Goal: Communication & Community: Connect with others

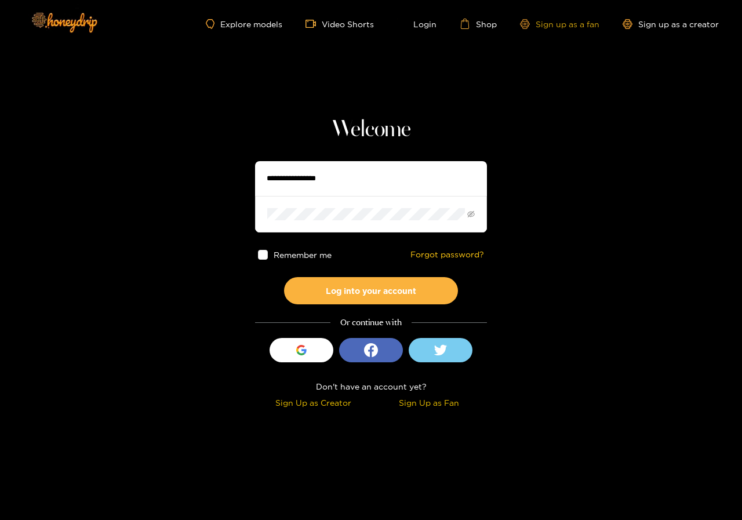
click at [572, 27] on link "Sign up as a fan" at bounding box center [559, 24] width 79 height 10
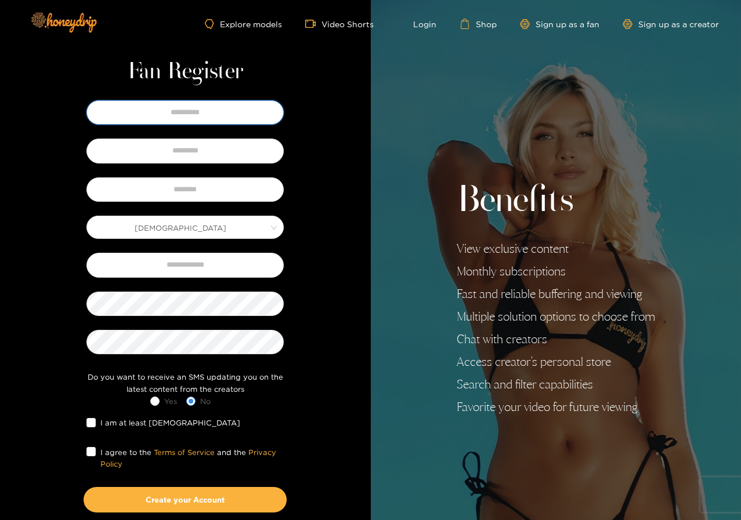
click at [159, 117] on input "text" at bounding box center [184, 112] width 197 height 24
type input "**********"
type input "*********"
type input "**********"
drag, startPoint x: 157, startPoint y: 110, endPoint x: 319, endPoint y: 126, distance: 163.2
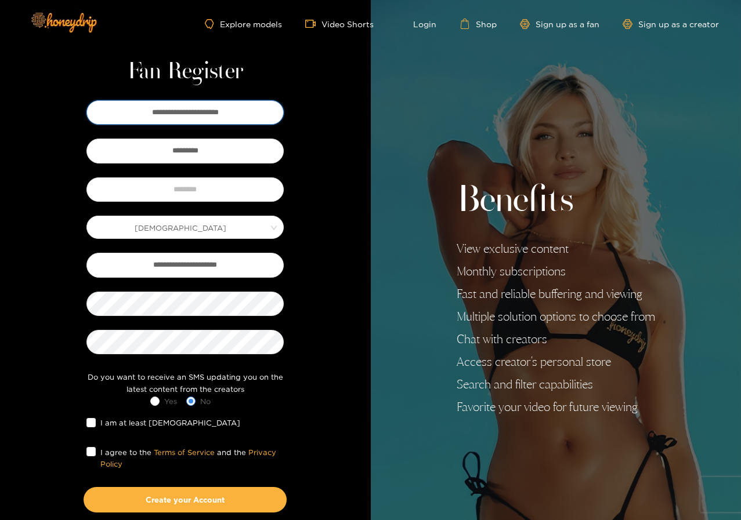
click at [299, 126] on div "**********" at bounding box center [185, 304] width 238 height 415
type input "****"
drag, startPoint x: 325, startPoint y: 146, endPoint x: 338, endPoint y: 139, distance: 15.0
click at [329, 145] on div "**********" at bounding box center [185, 301] width 371 height 602
click at [187, 193] on input "text" at bounding box center [184, 189] width 197 height 24
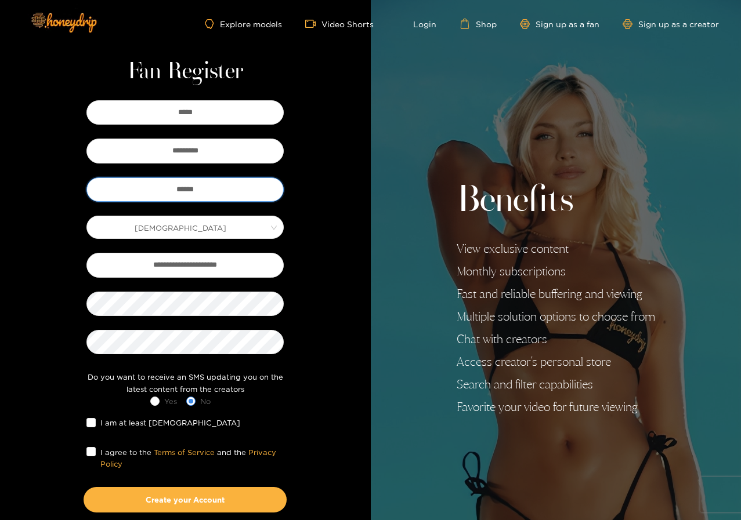
type input "******"
click at [348, 280] on div "**********" at bounding box center [185, 301] width 371 height 602
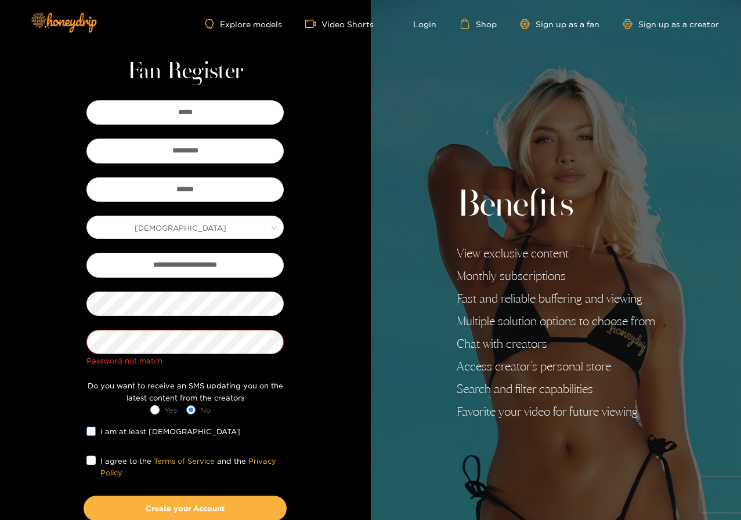
click at [144, 433] on span "I am at least 18 years old" at bounding box center [170, 432] width 149 height 12
click at [121, 457] on span "I agree to the Terms of Service and the Privacy Policy" at bounding box center [190, 467] width 188 height 24
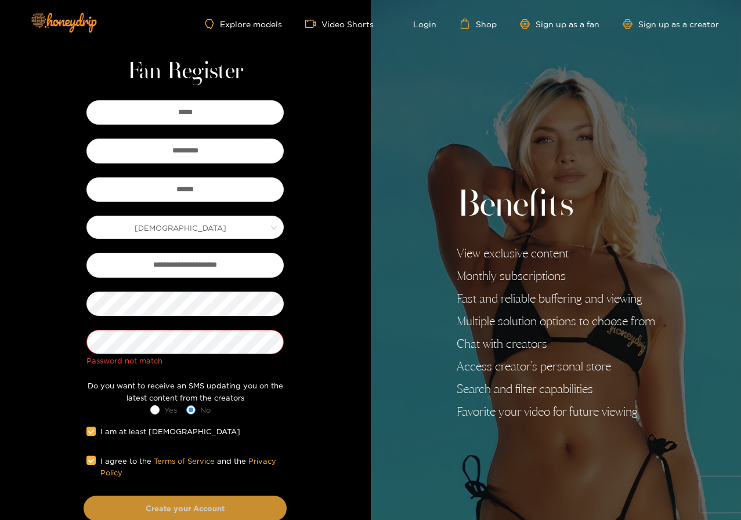
click at [146, 504] on button "Create your Account" at bounding box center [185, 509] width 203 height 26
click at [161, 506] on button "Create your Account" at bounding box center [185, 509] width 203 height 26
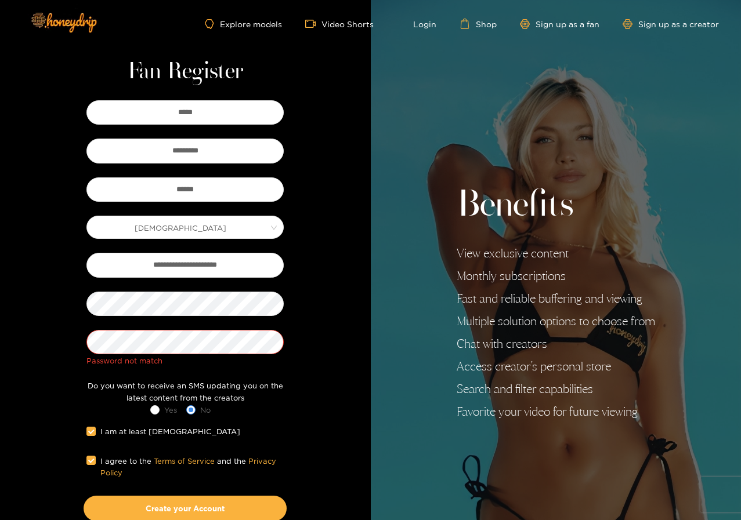
click at [321, 310] on div "**********" at bounding box center [185, 305] width 371 height 611
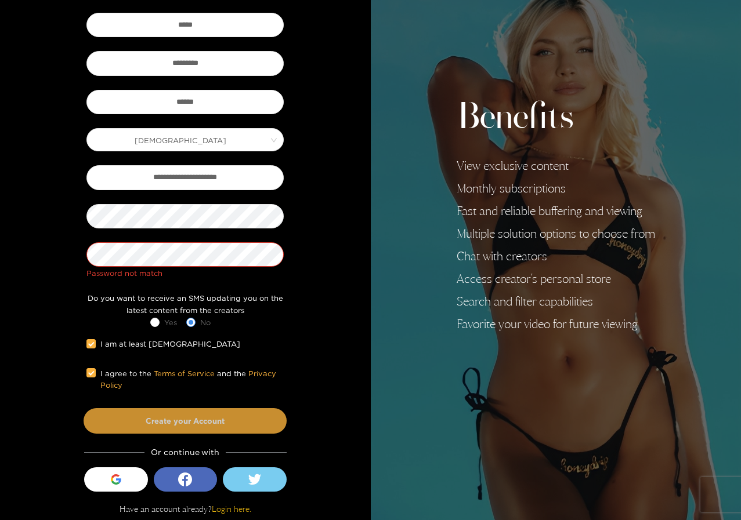
scroll to position [90, 0]
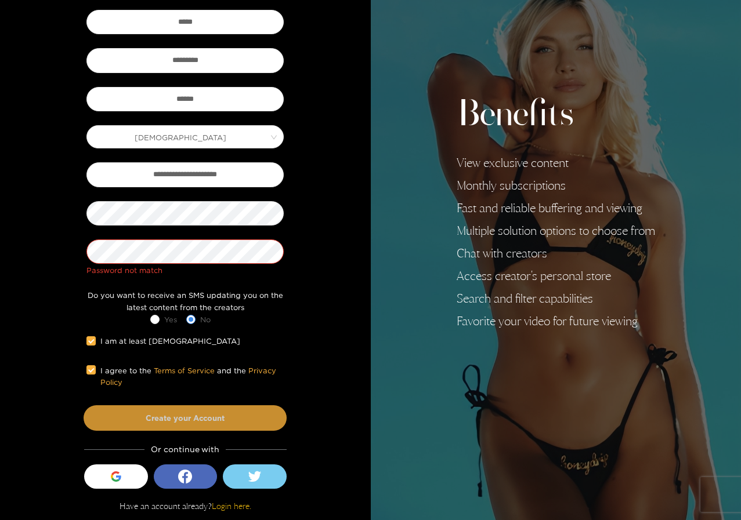
click at [213, 416] on button "Create your Account" at bounding box center [185, 418] width 203 height 26
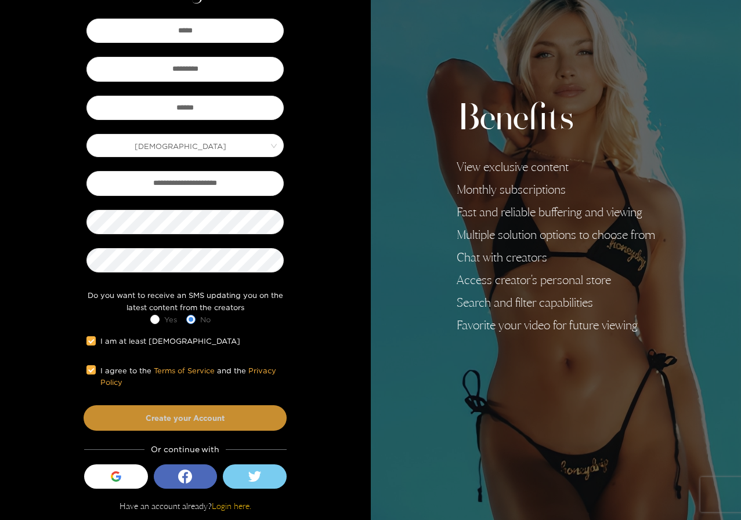
scroll to position [82, 0]
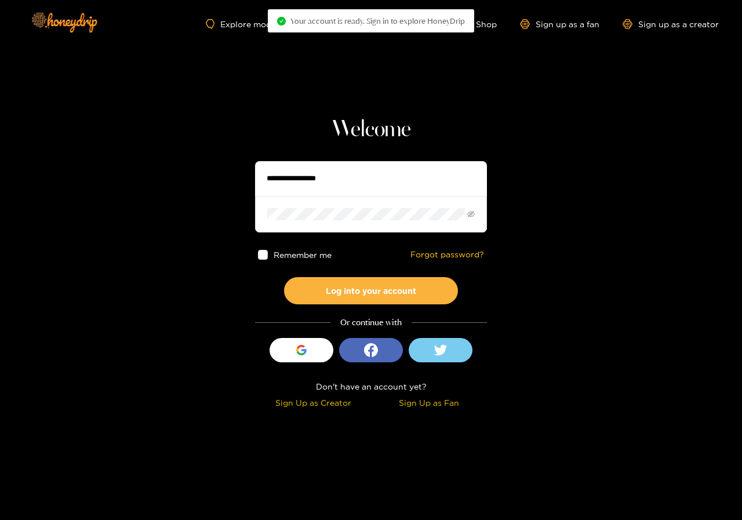
drag, startPoint x: 286, startPoint y: 180, endPoint x: 300, endPoint y: 179, distance: 14.5
click at [286, 180] on input "text" at bounding box center [371, 178] width 232 height 35
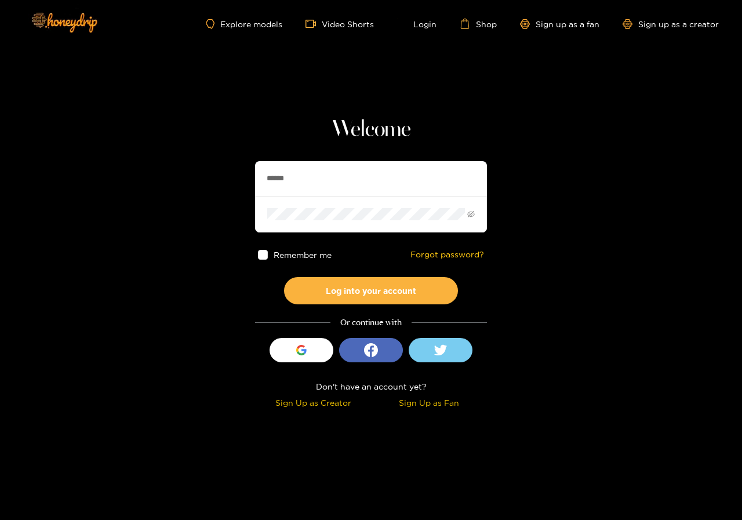
type input "******"
click at [284, 277] on button "Log into your account" at bounding box center [371, 290] width 174 height 27
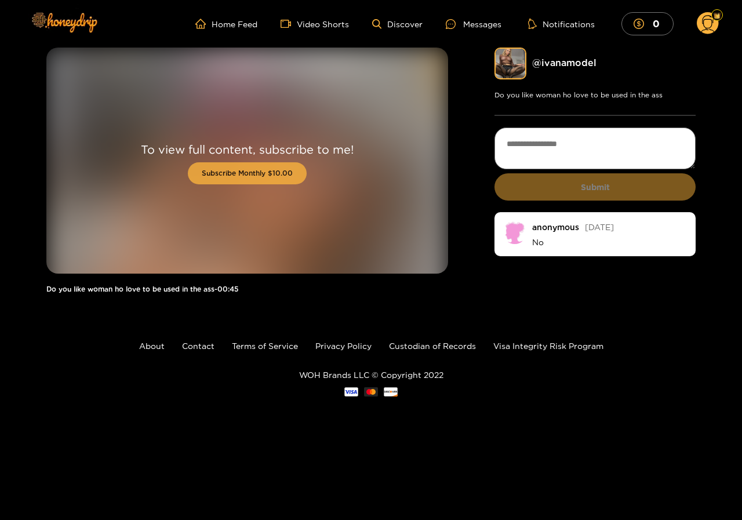
click at [256, 173] on button "Subscribe Monthly $10.00" at bounding box center [247, 173] width 119 height 22
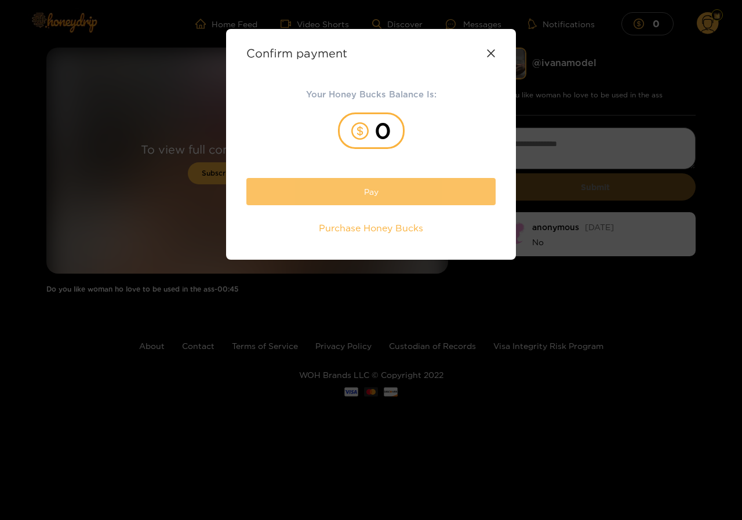
click at [373, 193] on button "Pay" at bounding box center [370, 191] width 249 height 27
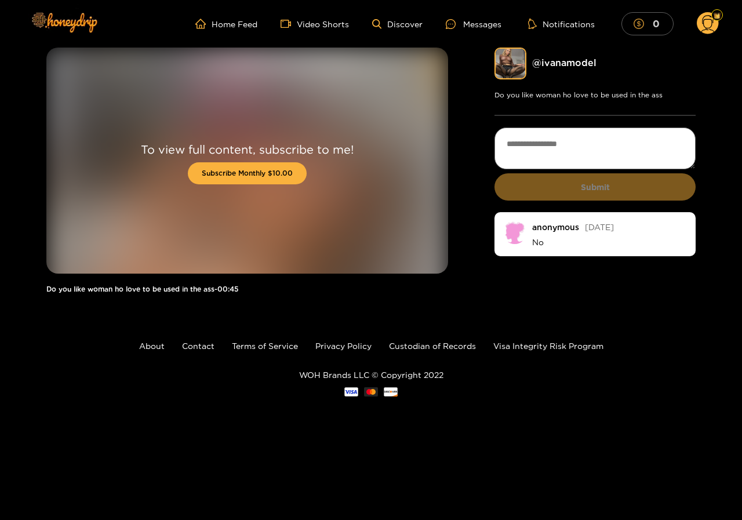
click at [645, 24] on span "dollar" at bounding box center [642, 24] width 16 height 10
click at [248, 175] on button "Subscribe Monthly $10.00" at bounding box center [247, 173] width 119 height 22
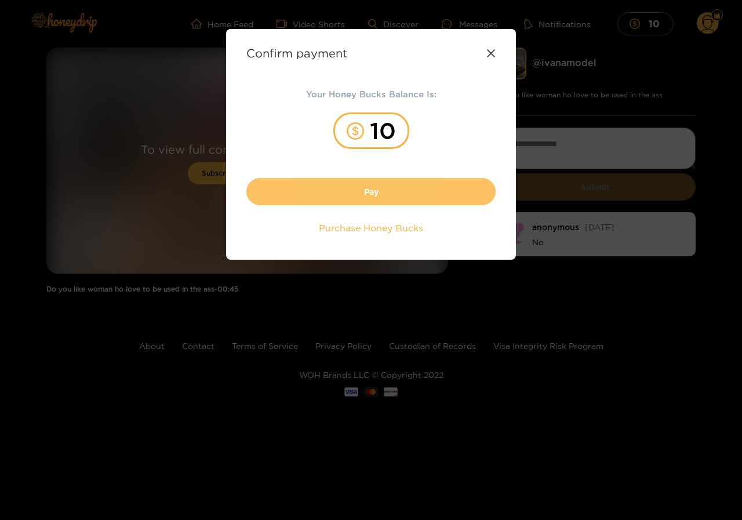
click at [390, 194] on button "Pay" at bounding box center [370, 191] width 249 height 27
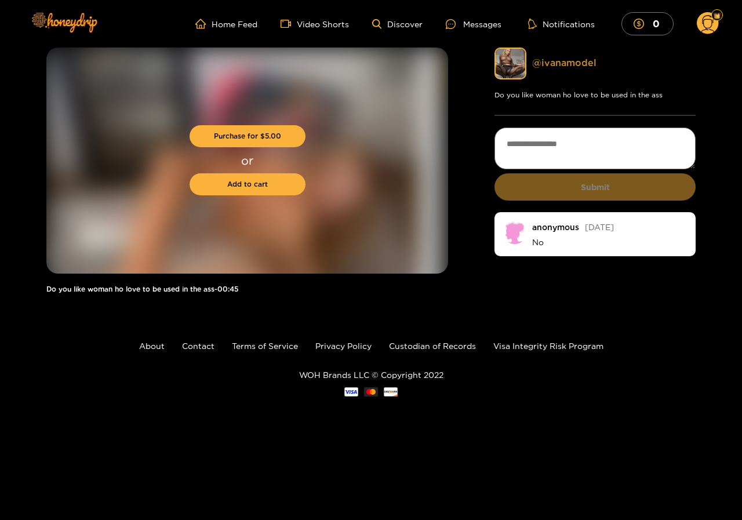
click at [550, 63] on link "@ ivanamodel" at bounding box center [564, 62] width 64 height 10
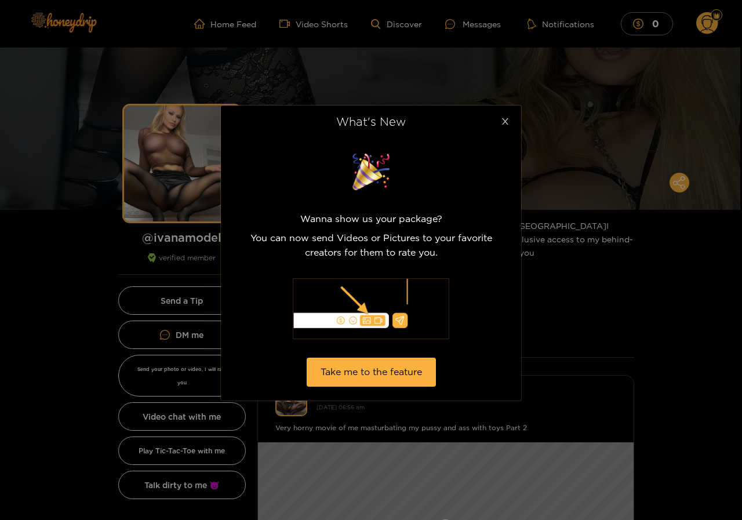
click at [509, 118] on icon "close" at bounding box center [505, 121] width 9 height 9
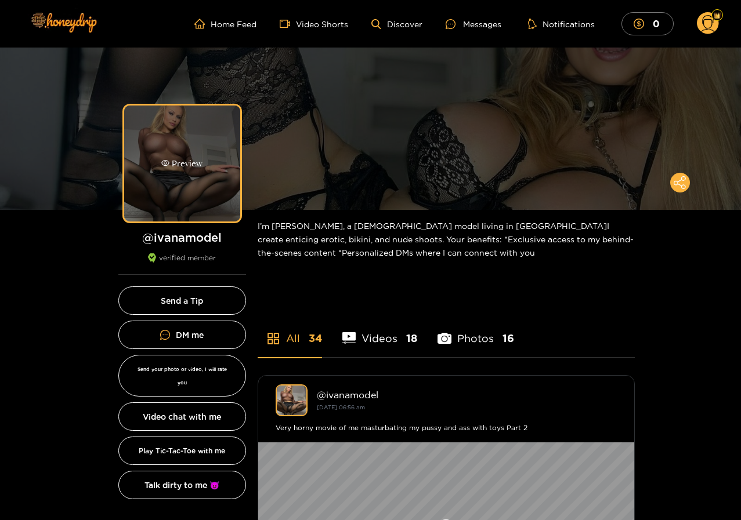
click at [174, 177] on div "Preview" at bounding box center [182, 164] width 116 height 116
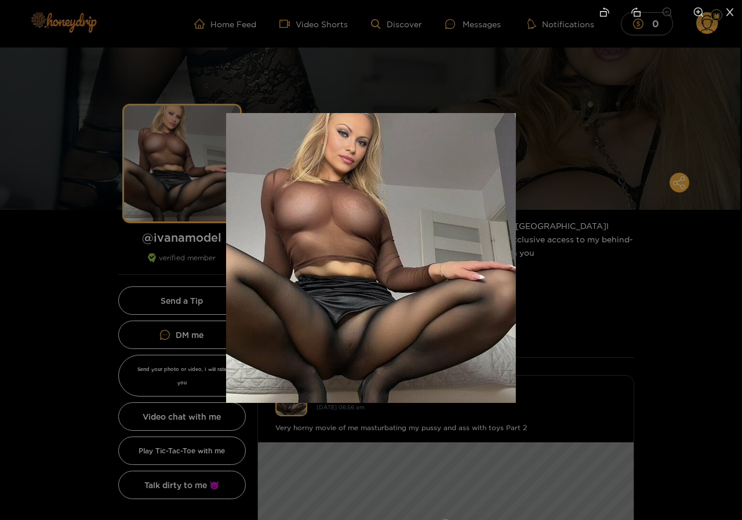
click at [653, 275] on div at bounding box center [371, 260] width 742 height 520
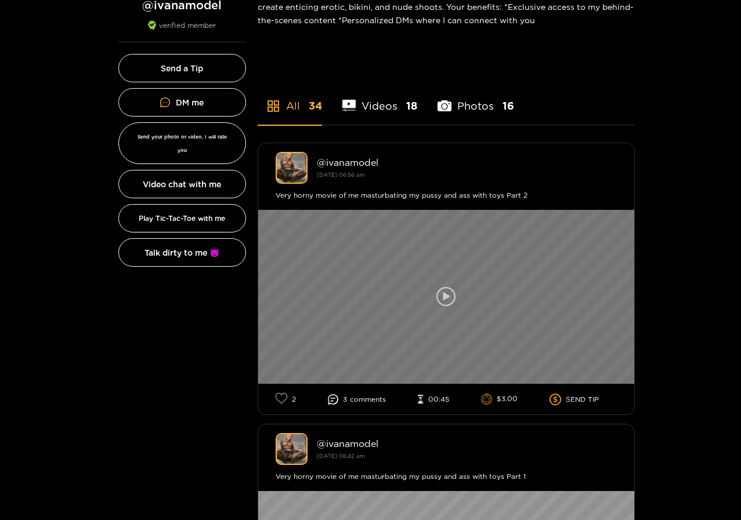
scroll to position [232, 0]
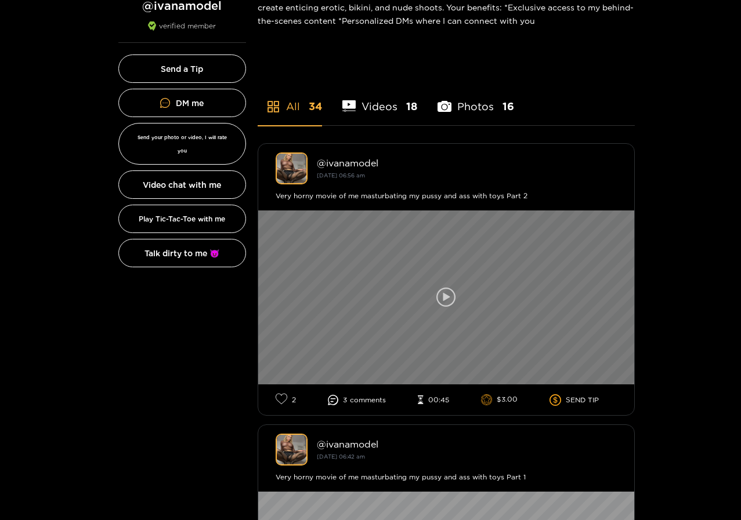
click at [448, 296] on icon at bounding box center [445, 297] width 7 height 9
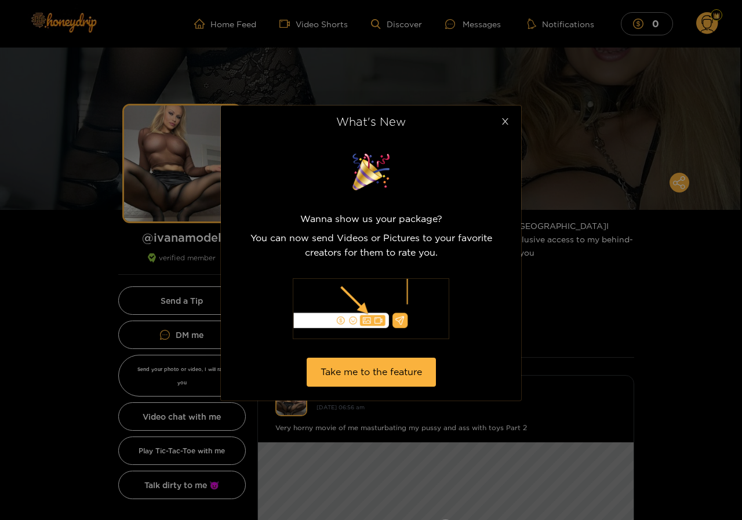
click at [505, 118] on icon "close" at bounding box center [505, 121] width 9 height 9
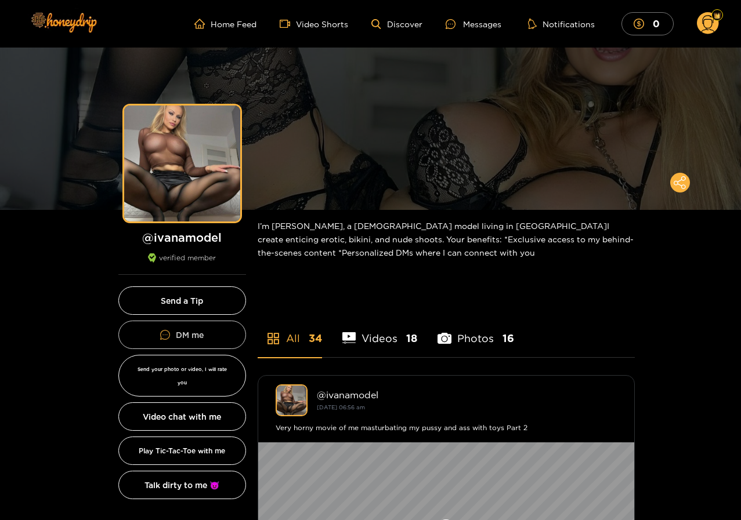
click at [188, 338] on button "DM me" at bounding box center [182, 335] width 128 height 28
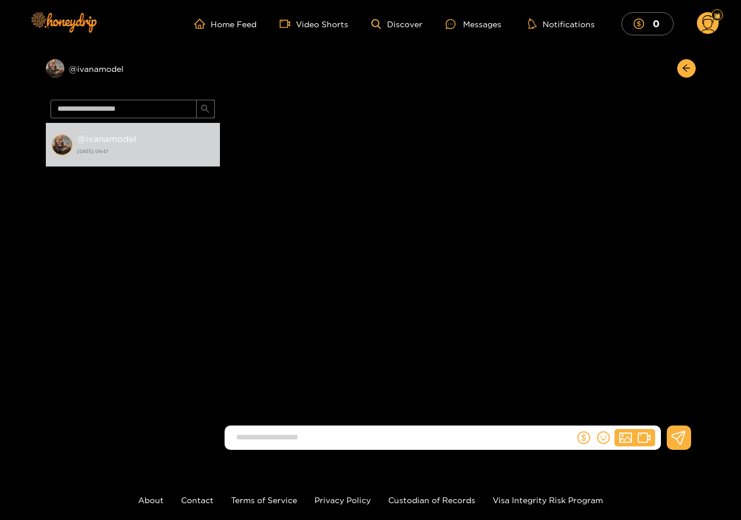
click at [295, 441] on input at bounding box center [402, 437] width 344 height 19
click at [295, 445] on input at bounding box center [402, 437] width 344 height 19
type input "****"
click at [251, 441] on input at bounding box center [402, 437] width 344 height 19
type input "**********"
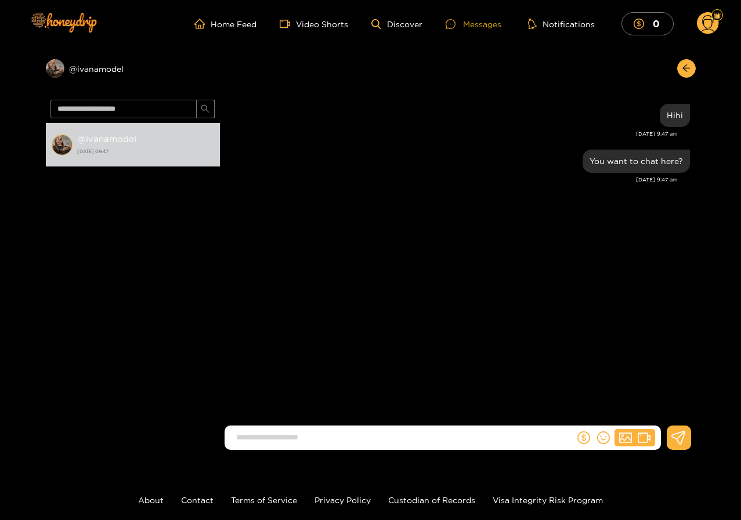
click at [487, 24] on div "Messages" at bounding box center [473, 23] width 56 height 13
click at [331, 23] on link "Video Shorts" at bounding box center [314, 24] width 68 height 10
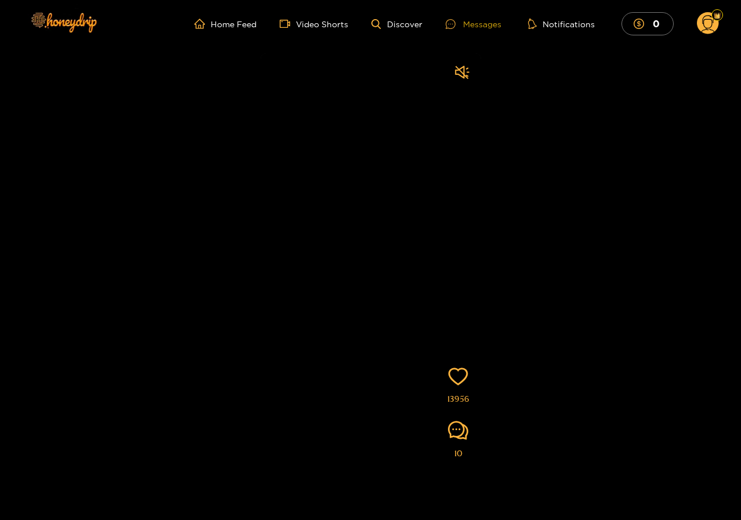
click at [477, 26] on div "Messages" at bounding box center [473, 23] width 56 height 13
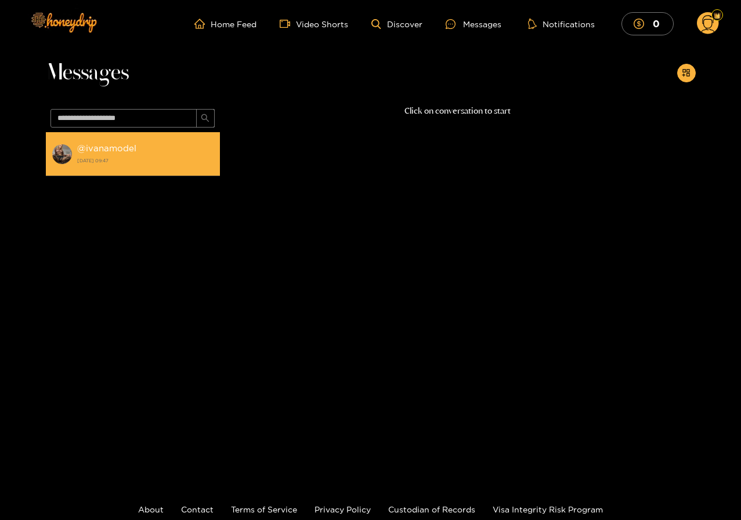
click at [92, 156] on strong "3 October 2025 09:47" at bounding box center [145, 160] width 137 height 10
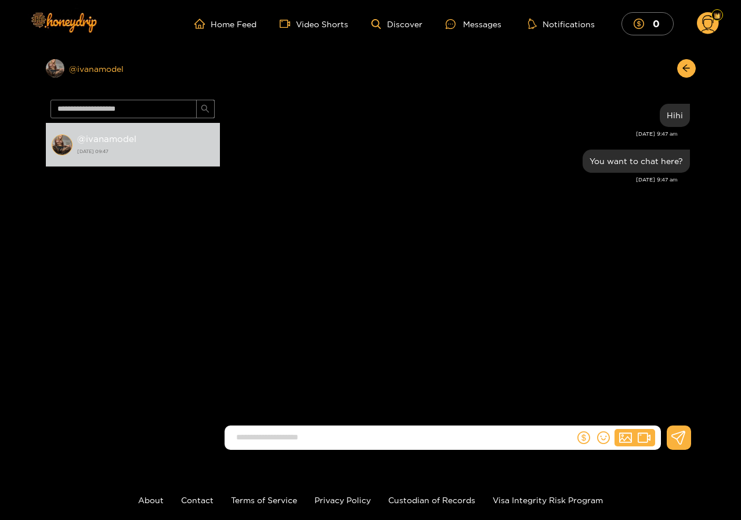
click at [81, 67] on div "Preview @ ivanamodel" at bounding box center [133, 68] width 174 height 19
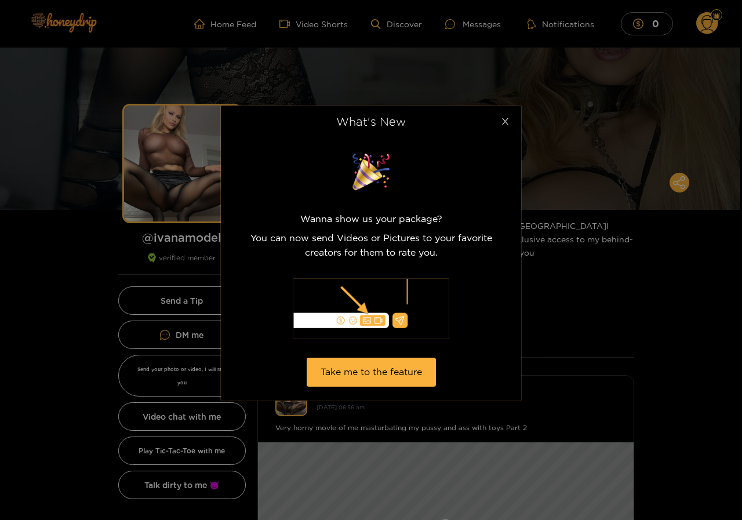
click at [508, 122] on icon "close" at bounding box center [505, 121] width 9 height 9
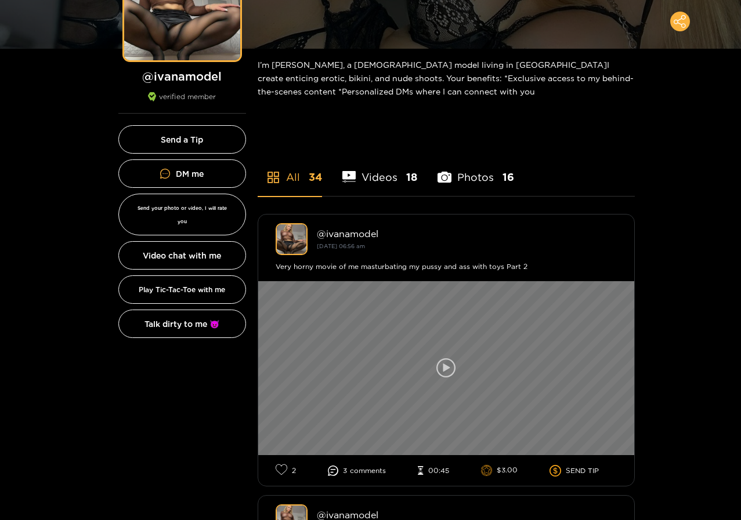
scroll to position [174, 0]
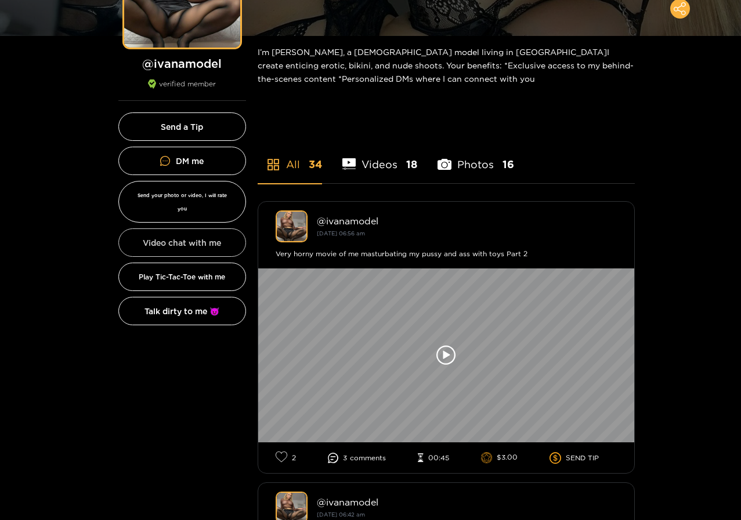
click at [202, 230] on button "Video chat with me" at bounding box center [182, 242] width 128 height 28
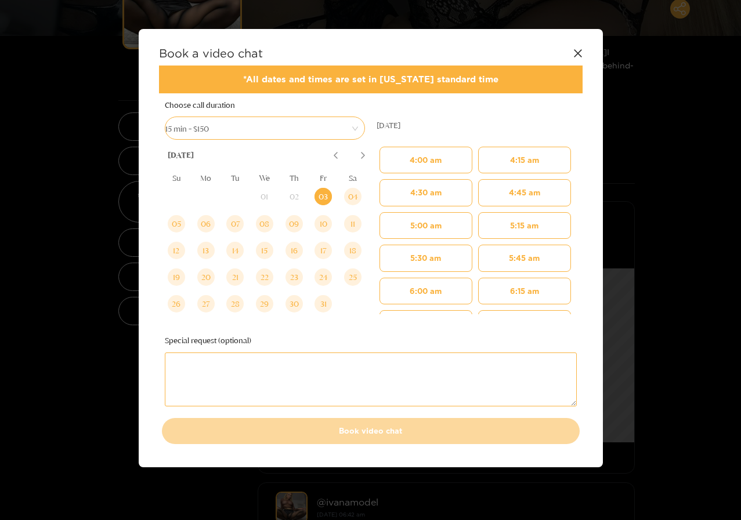
click at [578, 54] on icon at bounding box center [578, 53] width 8 height 8
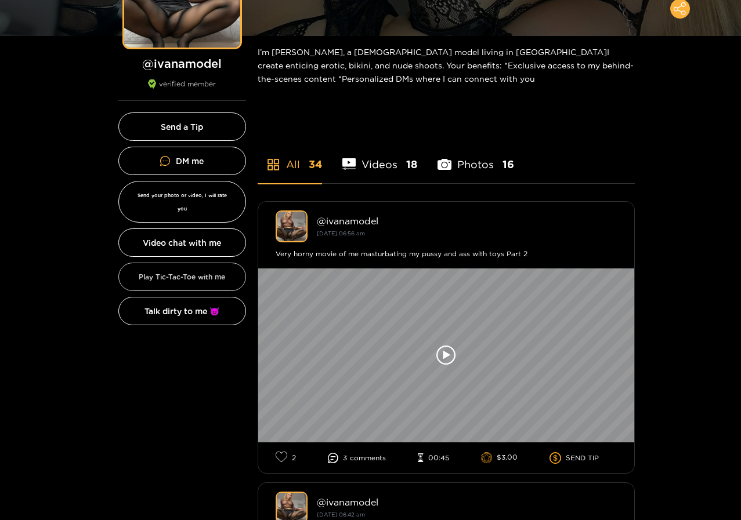
click at [190, 265] on button "Play Tic-Tac-Toe with me" at bounding box center [182, 277] width 128 height 28
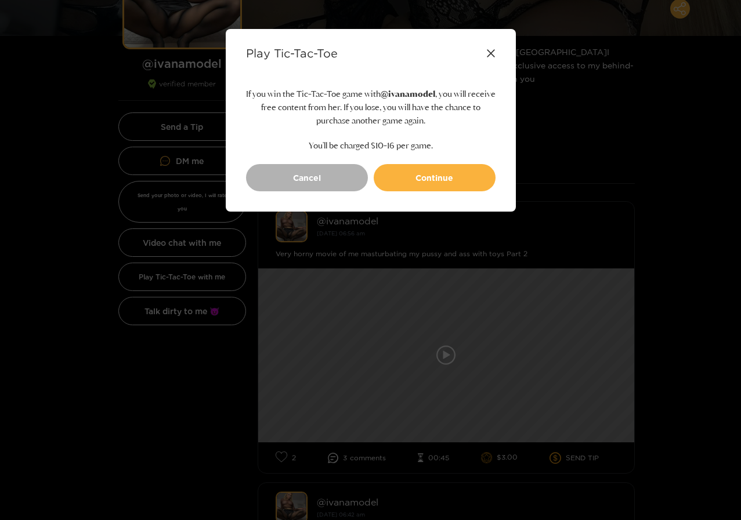
click at [172, 325] on div "Play Tic-Tac-Toe If you win the Tic-Tac-Toe game with @ ivanamodel , you will r…" at bounding box center [370, 260] width 741 height 520
click at [185, 296] on div "Play Tic-Tac-Toe If you win the Tic-Tac-Toe game with @ ivanamodel , you will r…" at bounding box center [370, 260] width 741 height 520
click at [286, 169] on button "Cancel" at bounding box center [307, 177] width 122 height 27
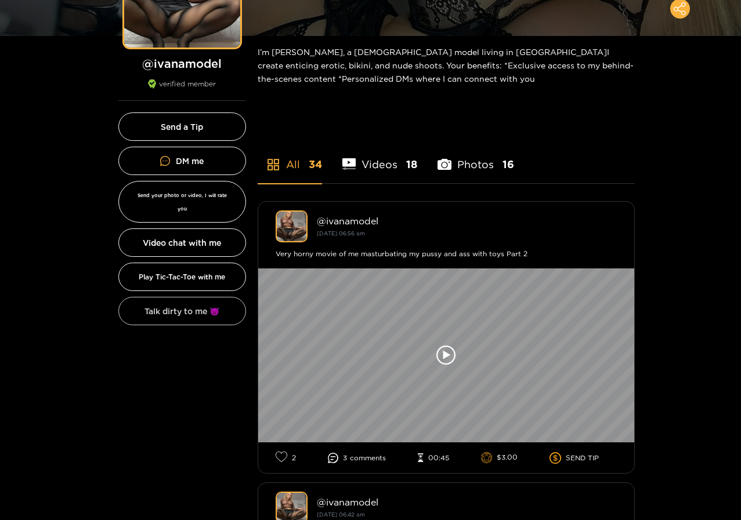
click at [164, 300] on button "Talk dirty to me 😈" at bounding box center [182, 311] width 128 height 28
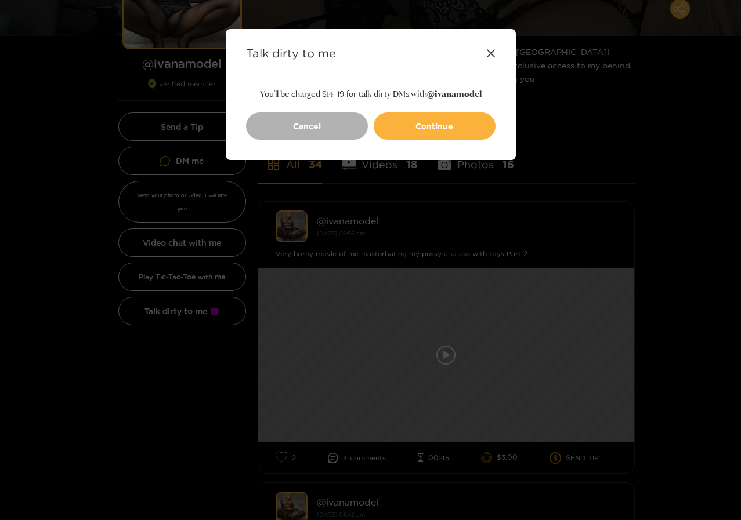
click at [491, 55] on icon at bounding box center [490, 53] width 9 height 9
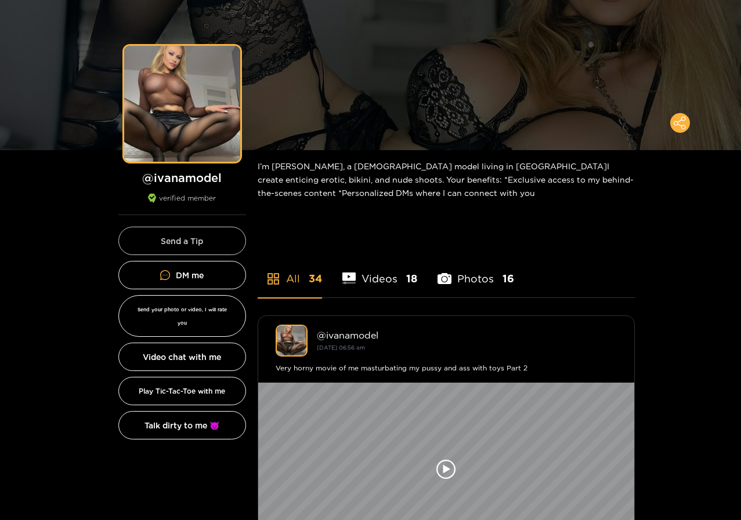
scroll to position [58, 0]
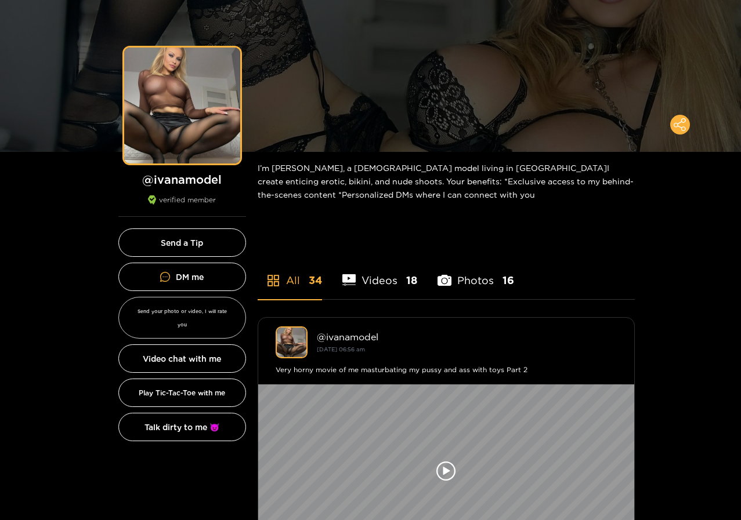
click at [193, 314] on button "Send your photo or video, I will rate you" at bounding box center [182, 318] width 128 height 42
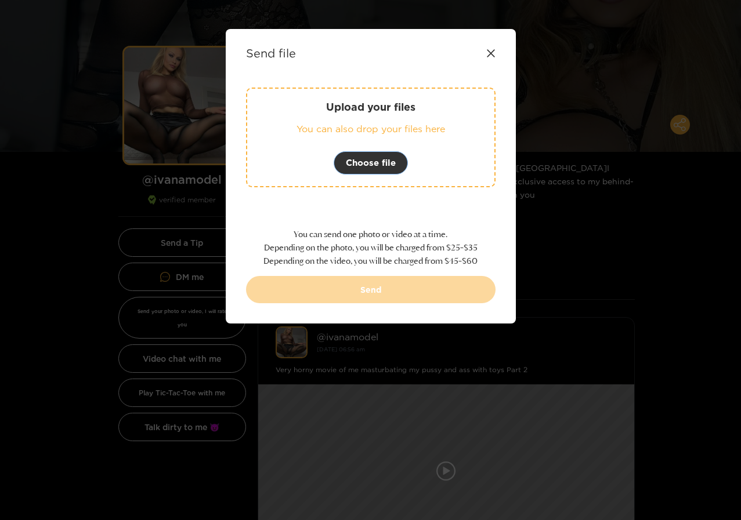
click at [378, 161] on span "Choose file" at bounding box center [371, 163] width 50 height 14
click at [491, 54] on icon at bounding box center [490, 53] width 9 height 9
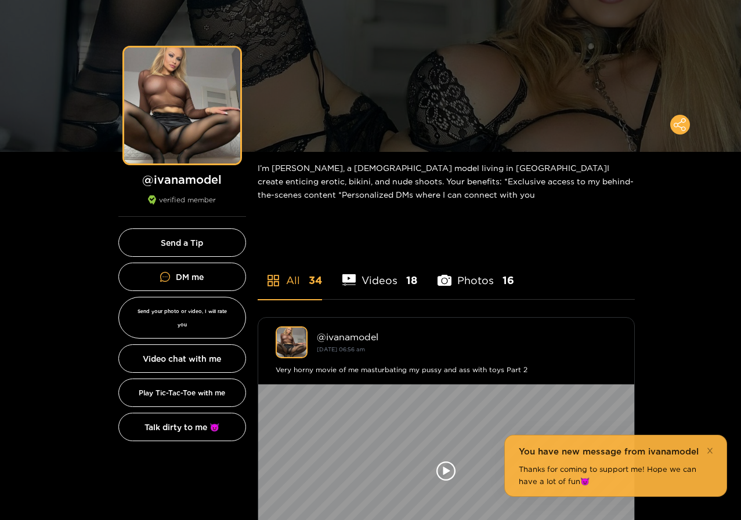
click at [560, 463] on div "You have new message from ivanamodel Thanks for coming to support me! Hope we c…" at bounding box center [615, 466] width 194 height 42
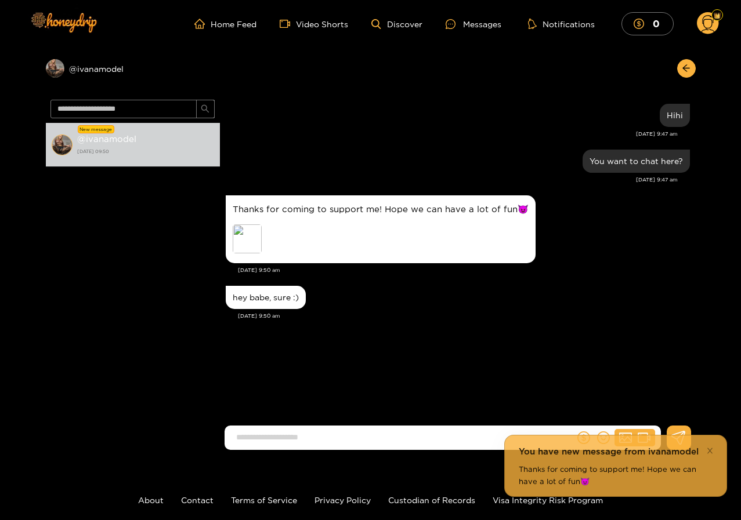
click at [260, 437] on input at bounding box center [402, 437] width 344 height 19
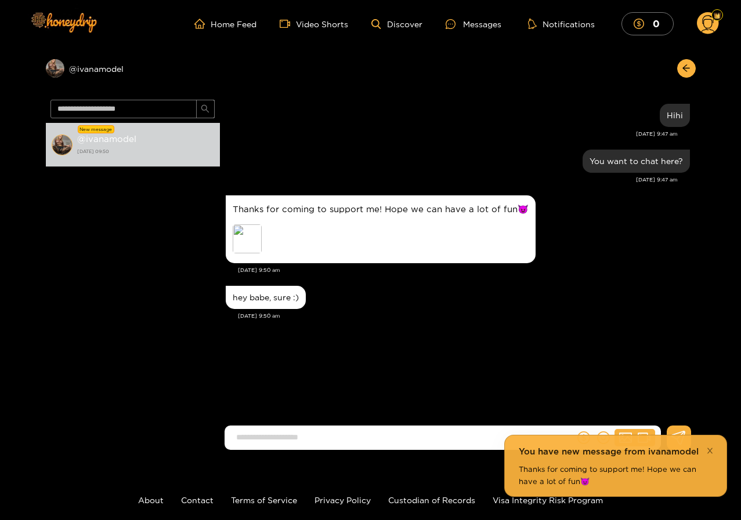
click at [710, 450] on icon "close" at bounding box center [709, 450] width 5 height 5
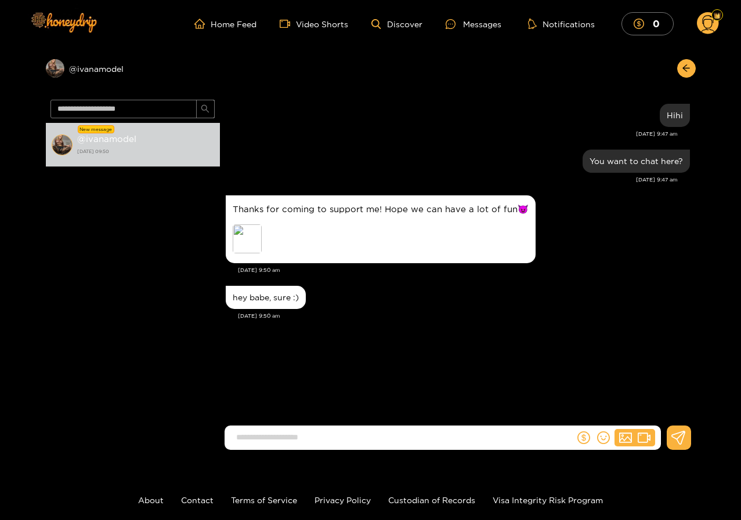
click at [326, 444] on input at bounding box center [402, 437] width 344 height 19
type input "**********"
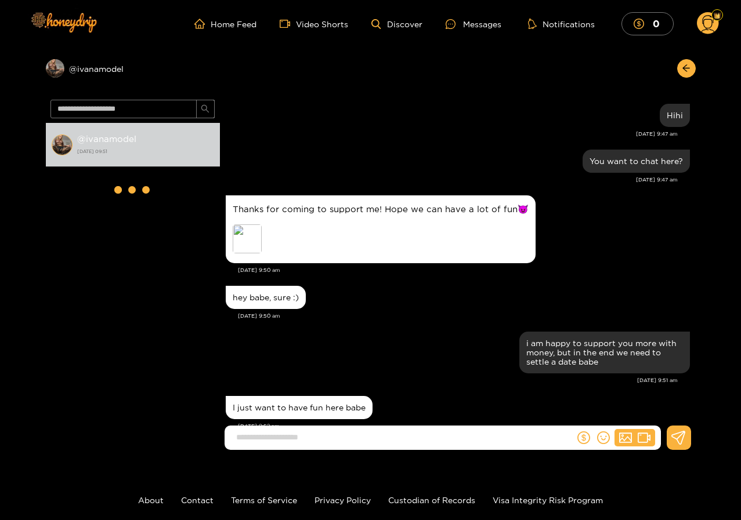
scroll to position [27, 0]
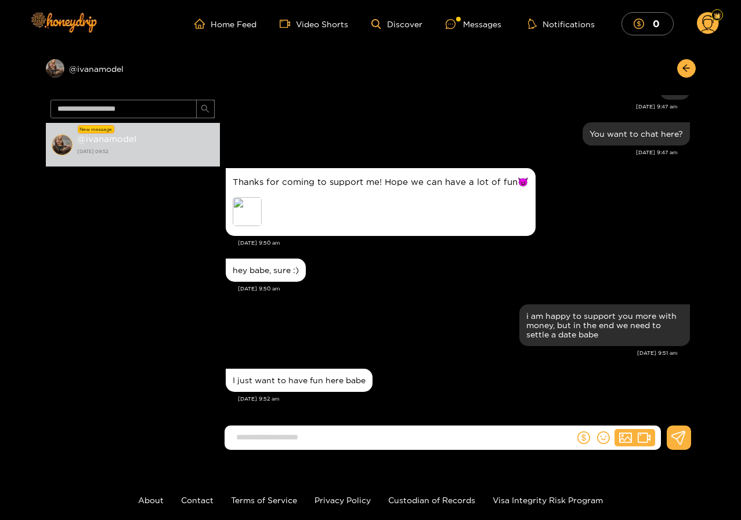
click at [264, 438] on input at bounding box center [402, 437] width 344 height 19
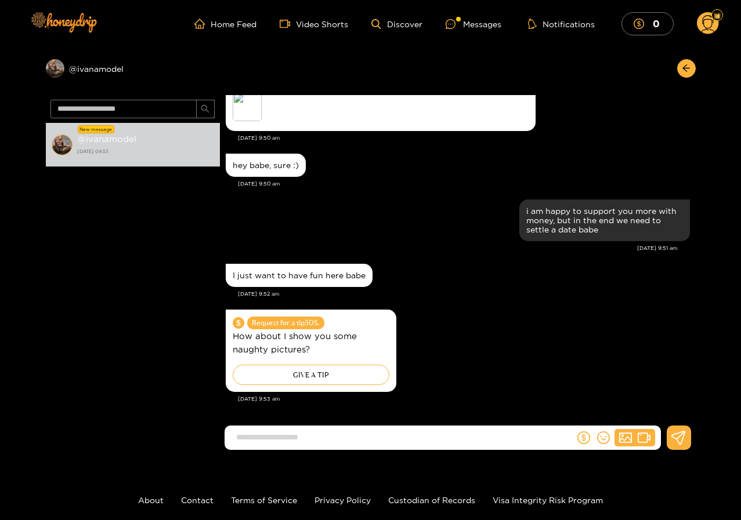
click at [316, 443] on input at bounding box center [402, 437] width 344 height 19
type input "**********"
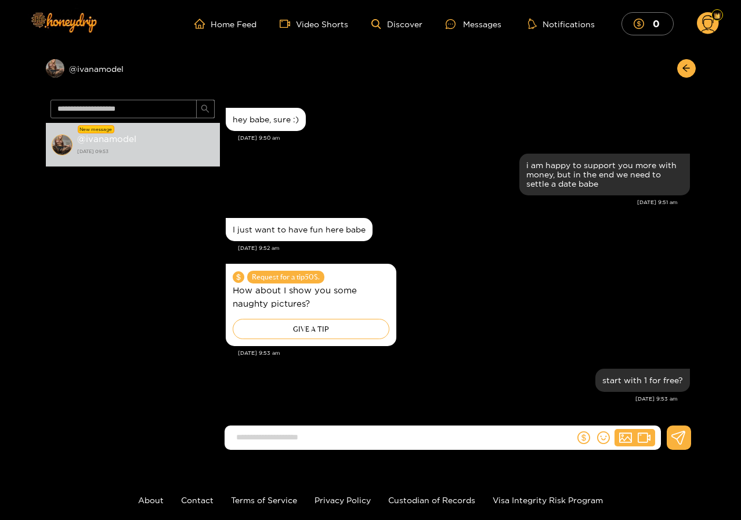
click at [316, 442] on input at bounding box center [402, 437] width 344 height 19
type input "*"
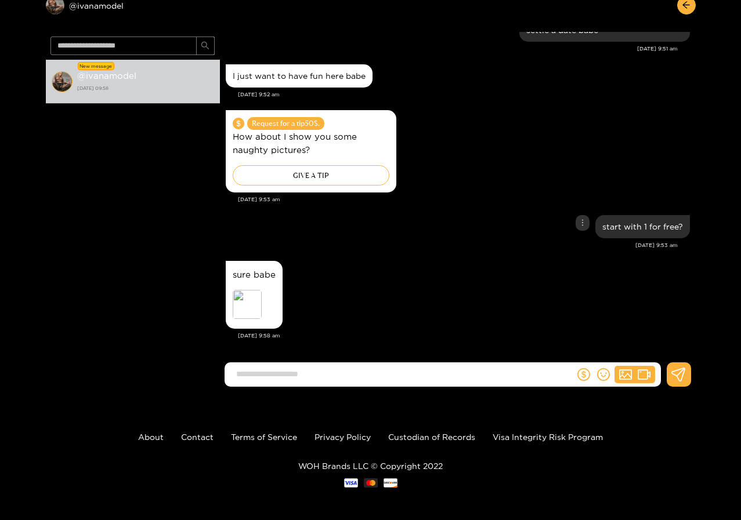
scroll to position [66, 0]
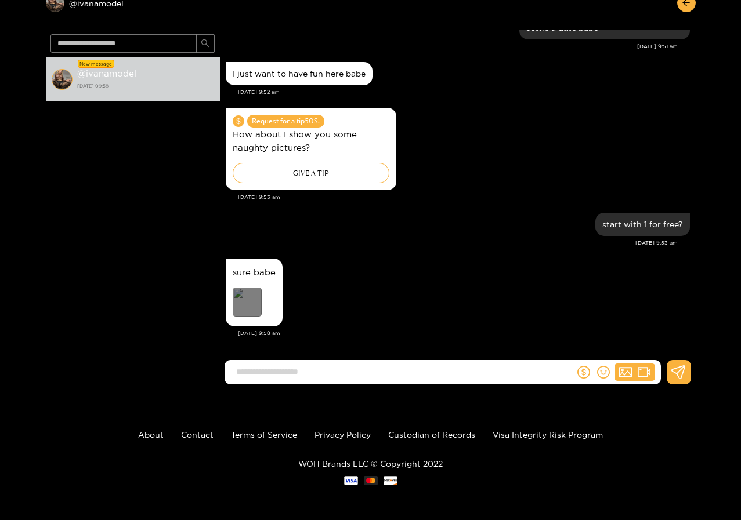
click at [248, 299] on div "Preview" at bounding box center [247, 302] width 29 height 29
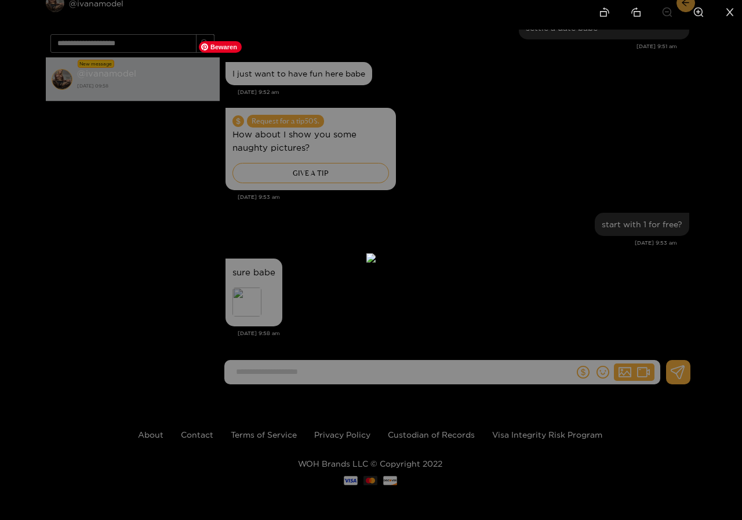
click at [367, 253] on img at bounding box center [371, 257] width 9 height 9
click at [376, 253] on img at bounding box center [371, 257] width 9 height 9
click at [367, 263] on img at bounding box center [371, 257] width 9 height 9
click at [622, 287] on div at bounding box center [371, 260] width 742 height 520
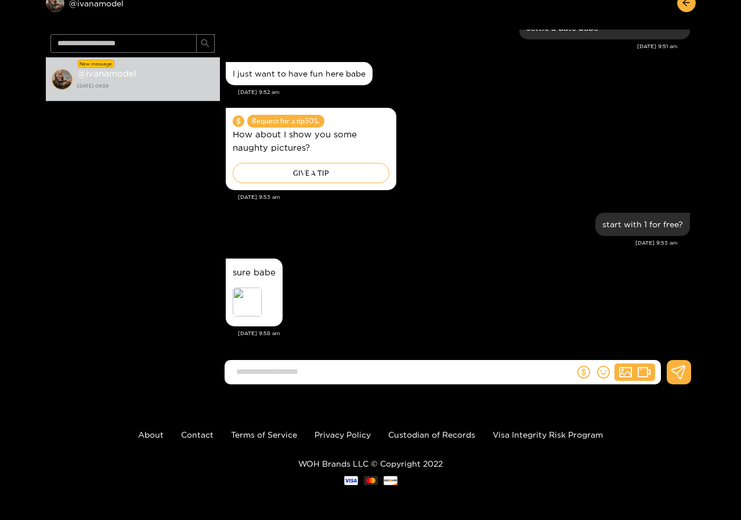
click at [436, 375] on input at bounding box center [402, 371] width 344 height 19
type input "**********"
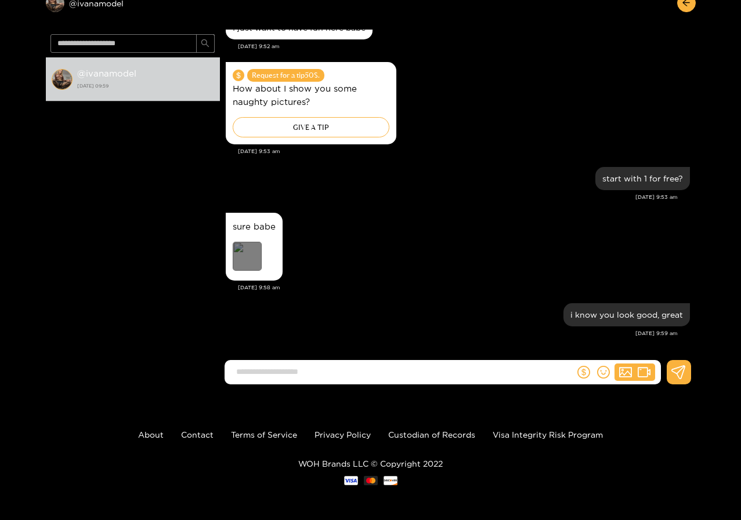
click at [242, 253] on div "Preview" at bounding box center [247, 256] width 29 height 29
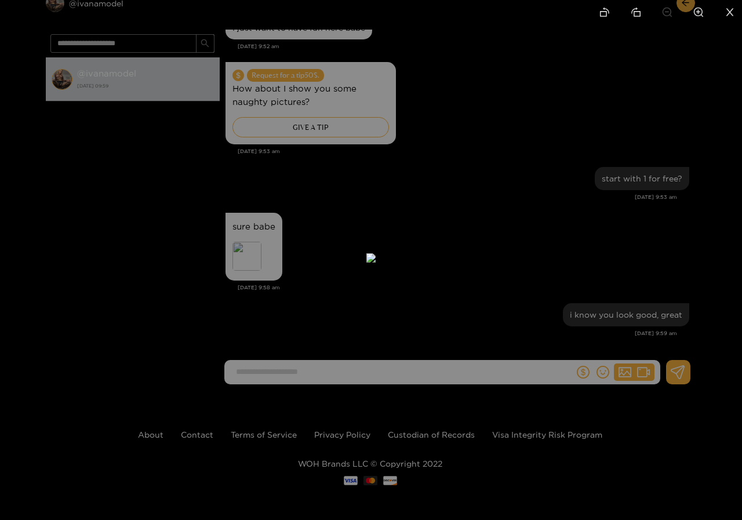
click at [85, 231] on div at bounding box center [371, 260] width 742 height 520
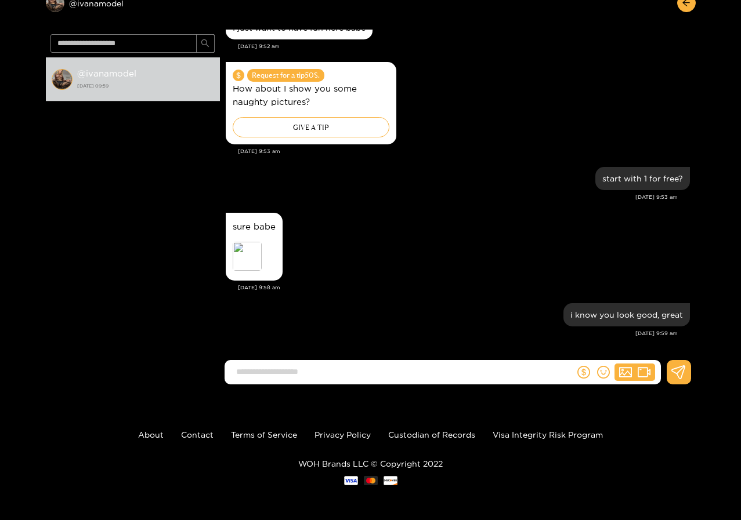
click at [253, 368] on input at bounding box center [402, 371] width 344 height 19
type input "**********"
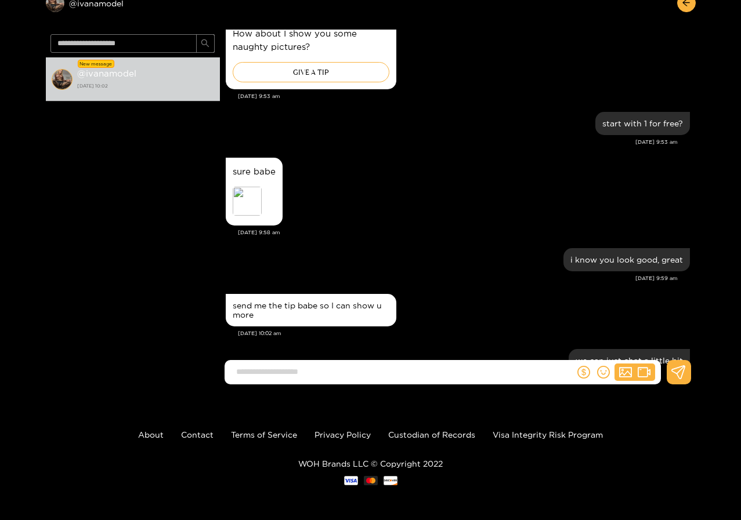
scroll to position [415, 0]
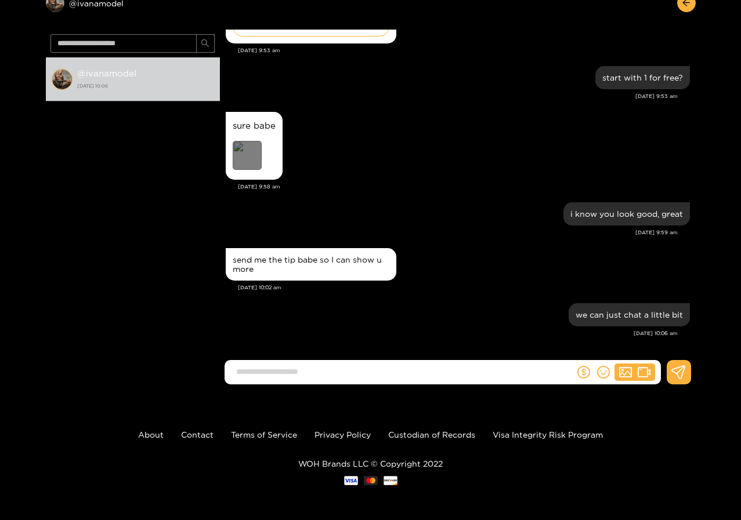
click at [243, 158] on div "Preview" at bounding box center [247, 155] width 29 height 29
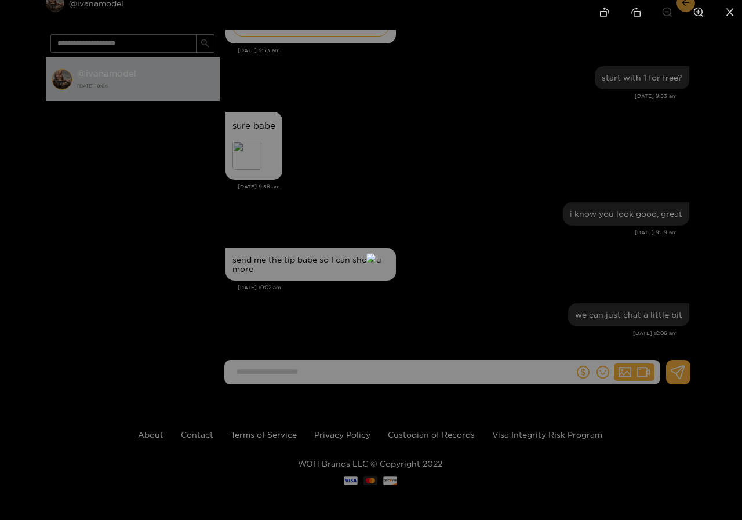
click at [150, 229] on div at bounding box center [371, 260] width 742 height 520
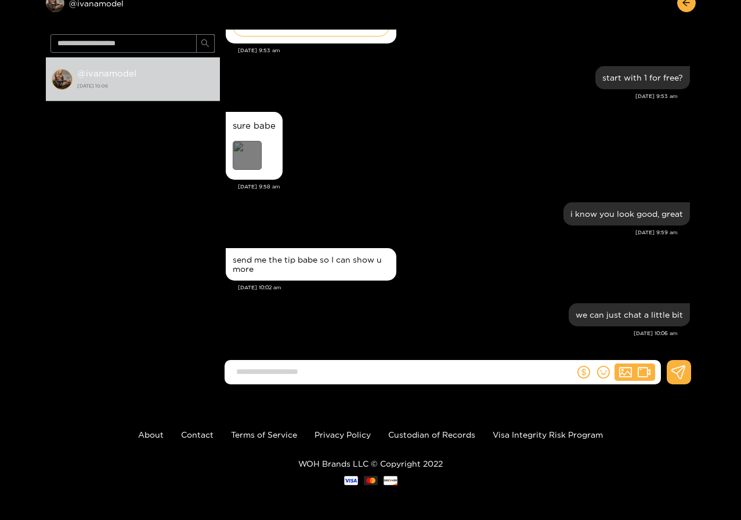
click at [260, 160] on div "Preview" at bounding box center [247, 155] width 29 height 29
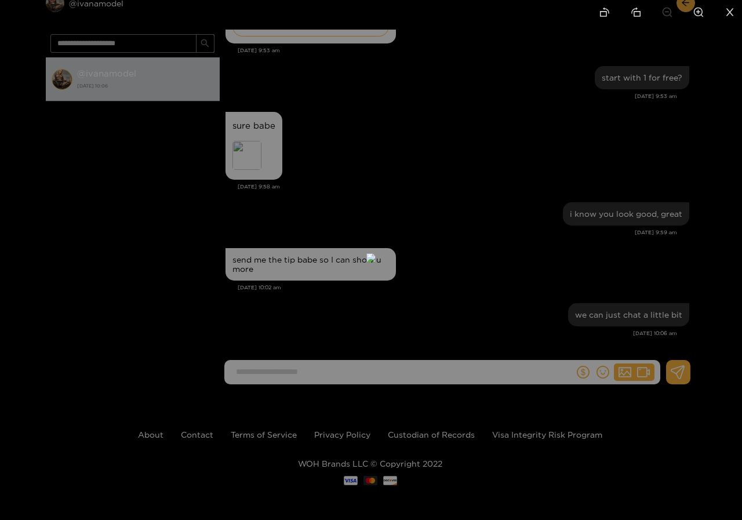
click at [110, 248] on div at bounding box center [371, 260] width 742 height 520
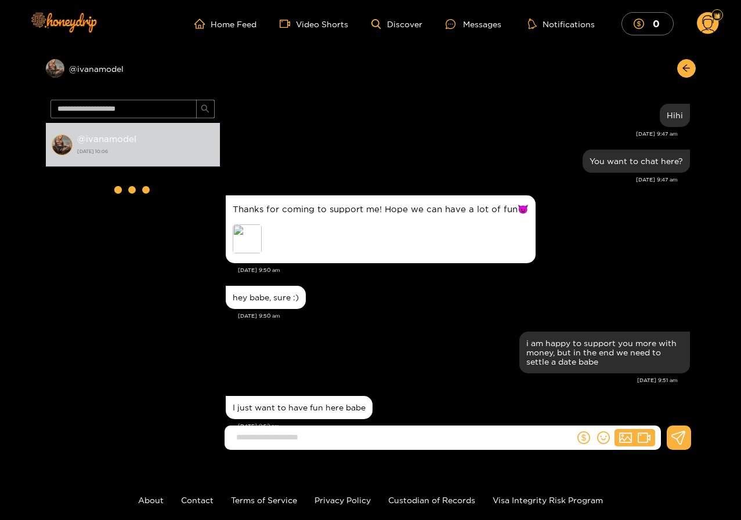
scroll to position [461, 0]
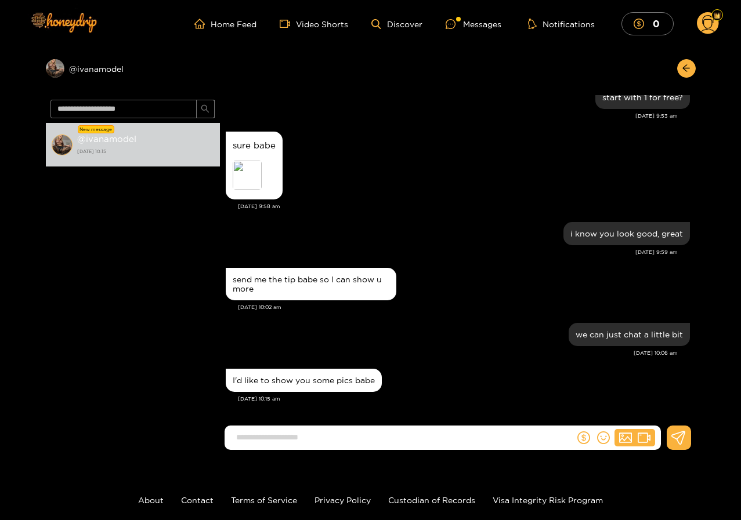
click at [710, 21] on circle at bounding box center [708, 23] width 22 height 22
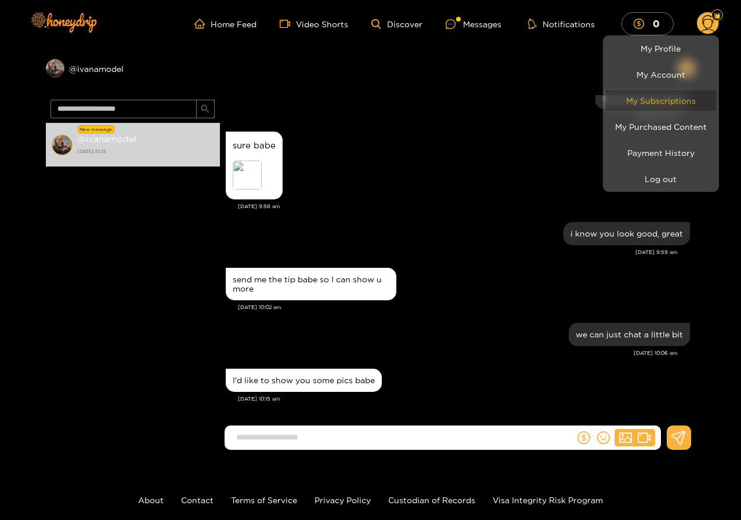
click at [680, 98] on link "My Subscriptions" at bounding box center [660, 100] width 110 height 20
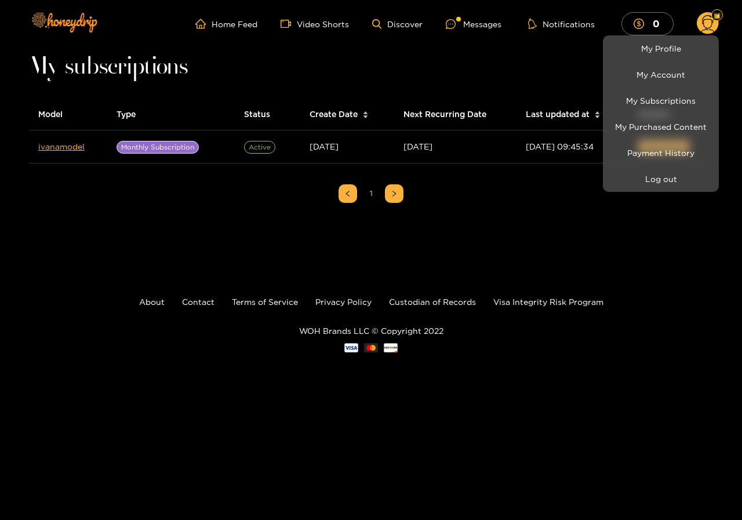
click at [661, 266] on div at bounding box center [371, 260] width 742 height 520
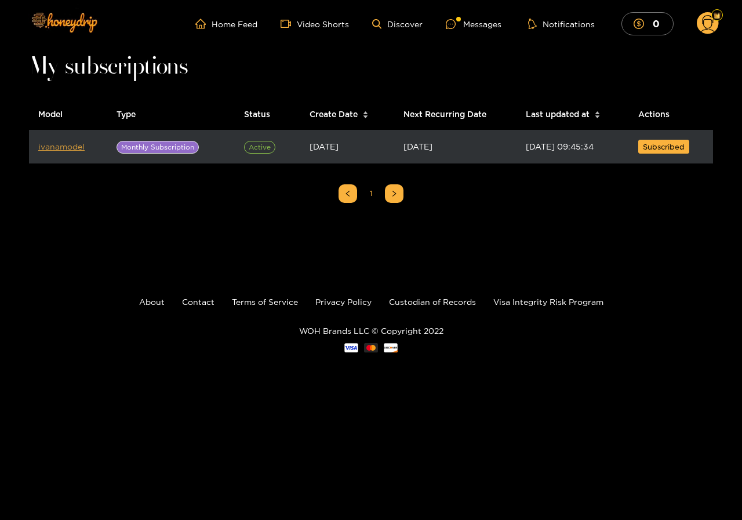
click at [74, 147] on link "ivanamodel" at bounding box center [61, 146] width 46 height 9
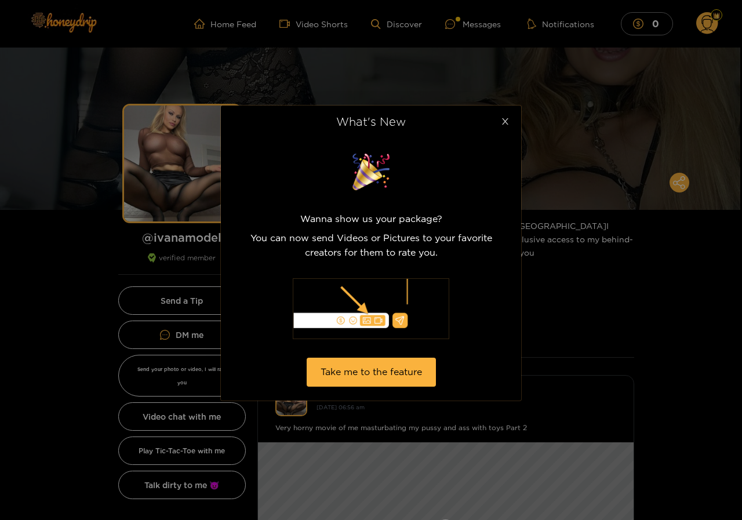
click at [503, 117] on icon "close" at bounding box center [505, 121] width 9 height 9
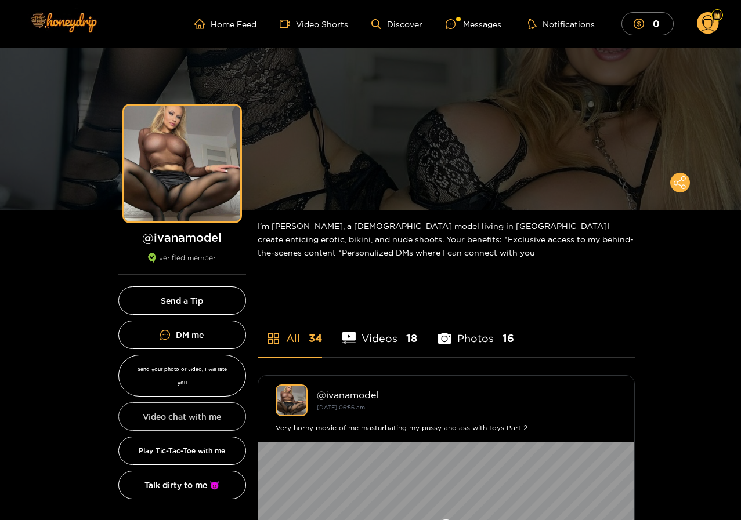
click at [181, 402] on button "Video chat with me" at bounding box center [182, 416] width 128 height 28
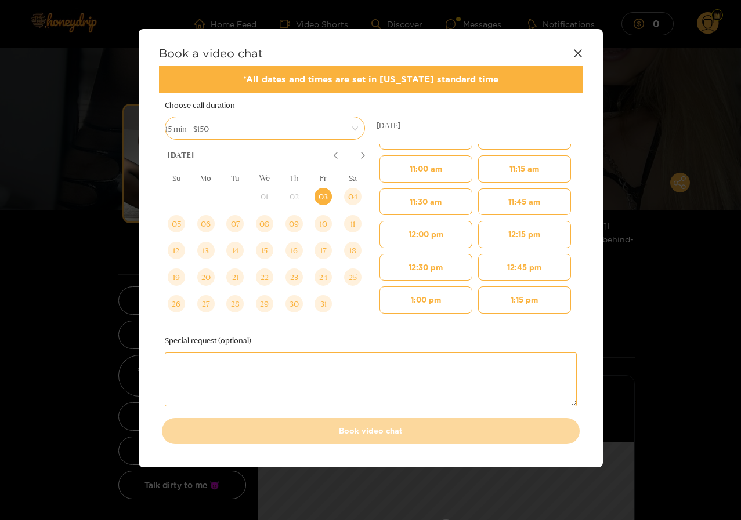
scroll to position [522, 0]
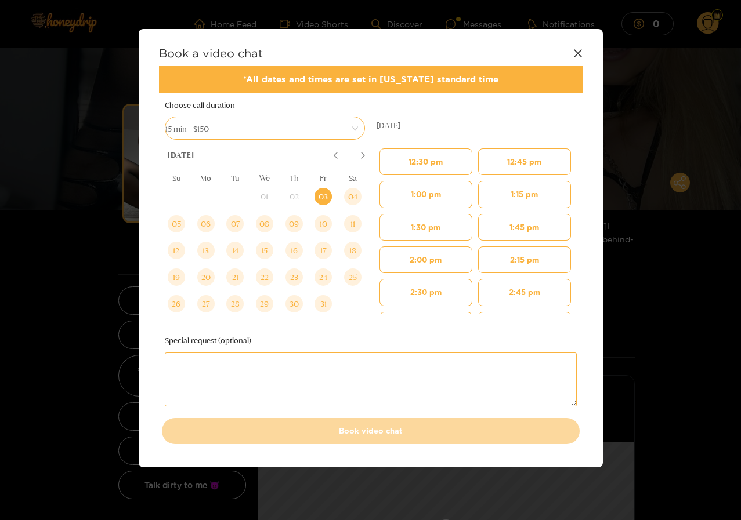
click at [577, 51] on icon at bounding box center [577, 53] width 9 height 9
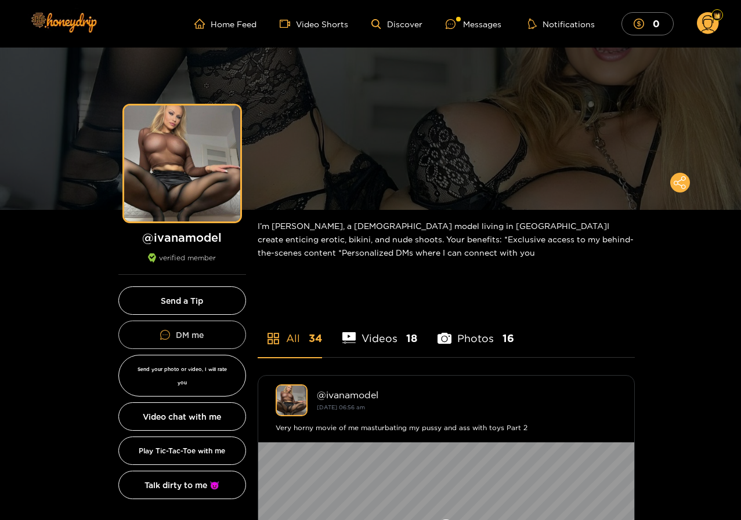
click at [186, 332] on link "DM me" at bounding box center [182, 335] width 128 height 28
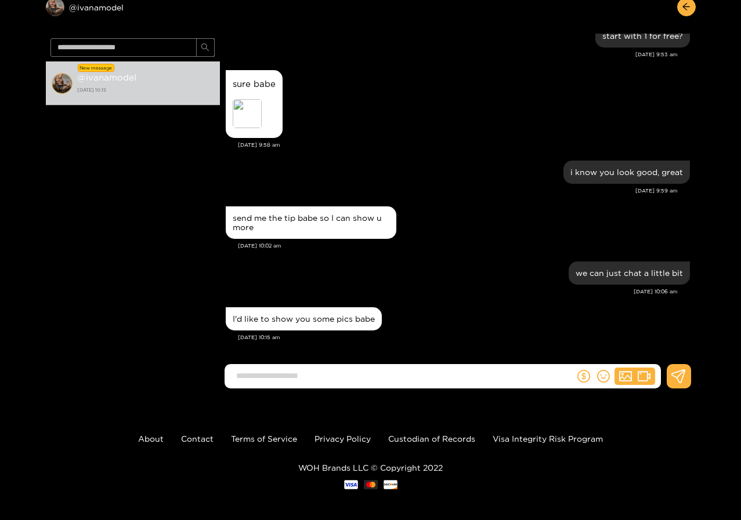
scroll to position [66, 0]
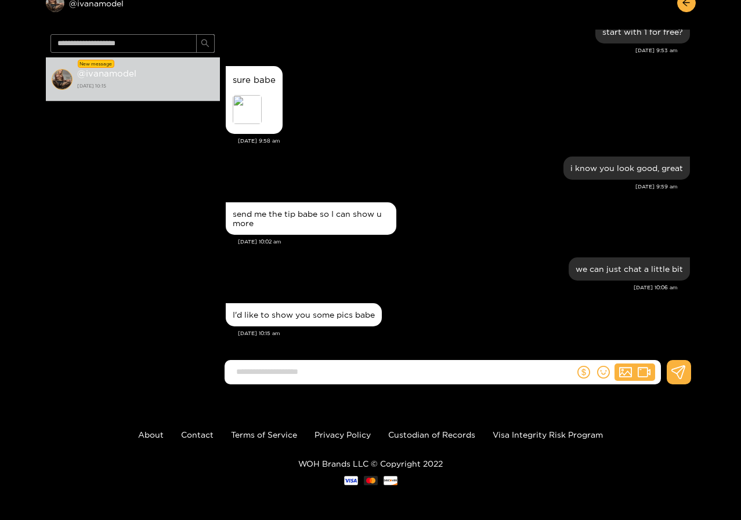
click at [277, 379] on input at bounding box center [402, 371] width 344 height 19
type input "**********"
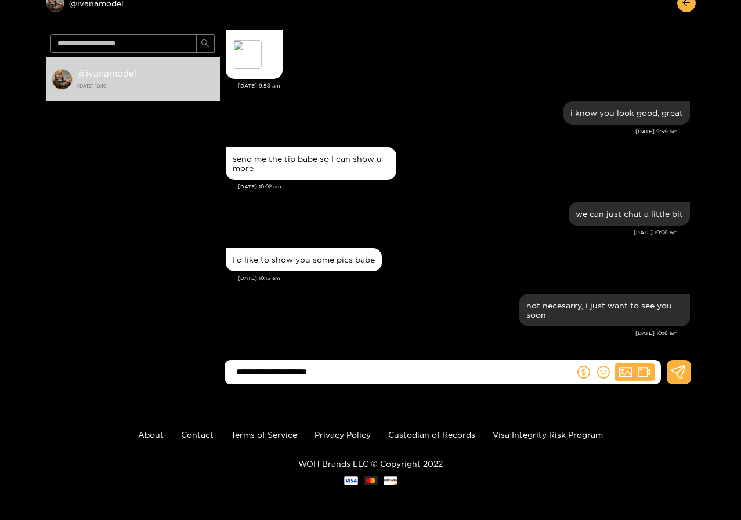
type input "**********"
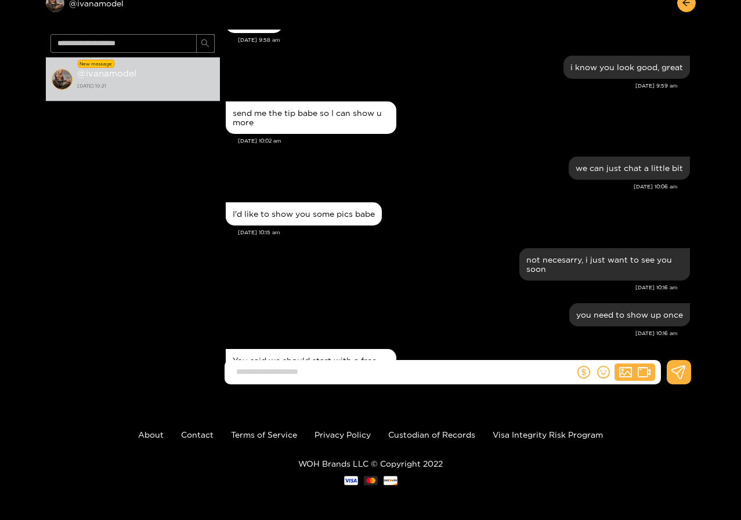
scroll to position [617, 0]
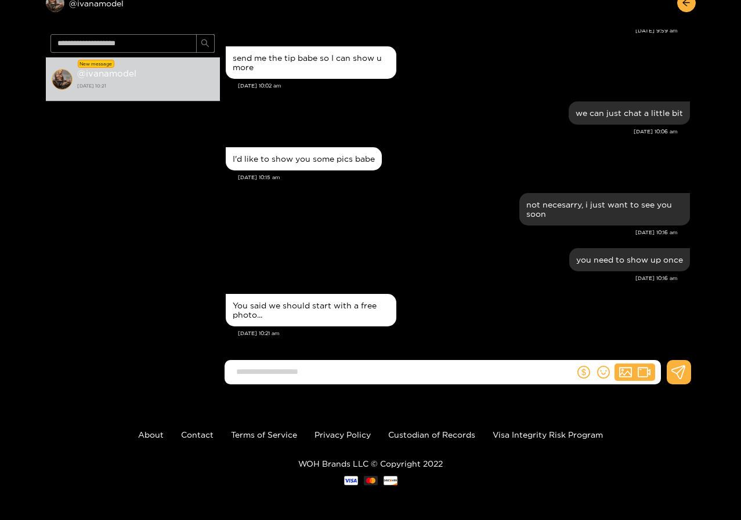
click at [285, 369] on input at bounding box center [402, 371] width 344 height 19
type input "**********"
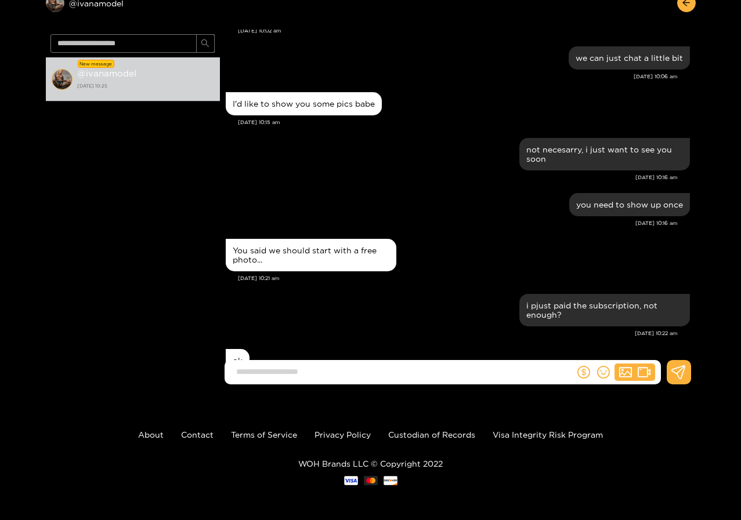
scroll to position [718, 0]
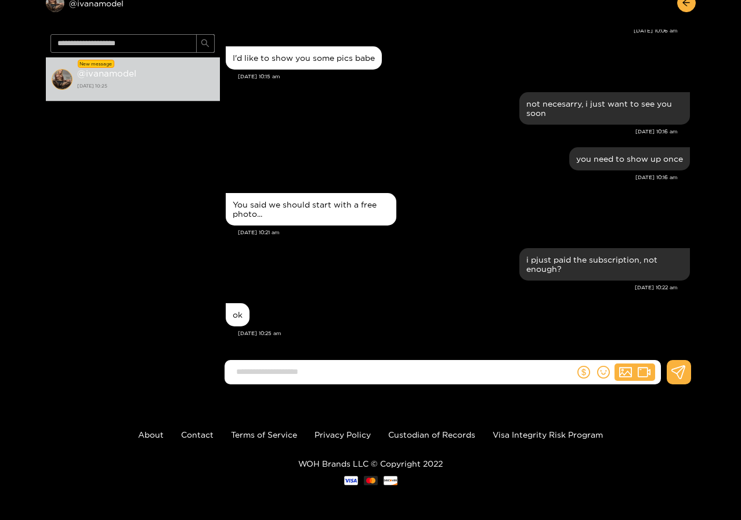
click at [267, 371] on input at bounding box center [402, 371] width 344 height 19
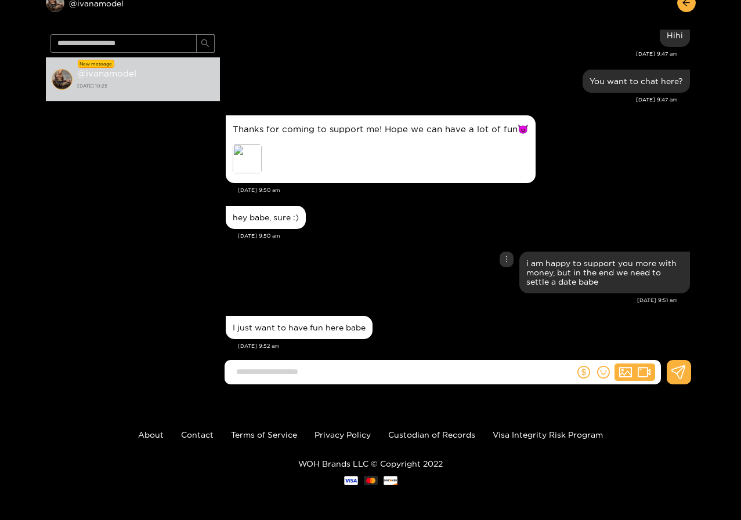
scroll to position [0, 0]
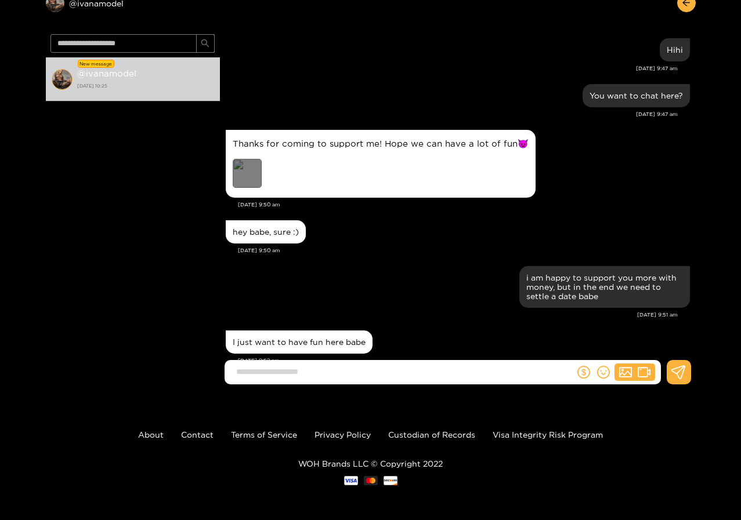
click at [246, 171] on div "Preview" at bounding box center [247, 173] width 29 height 29
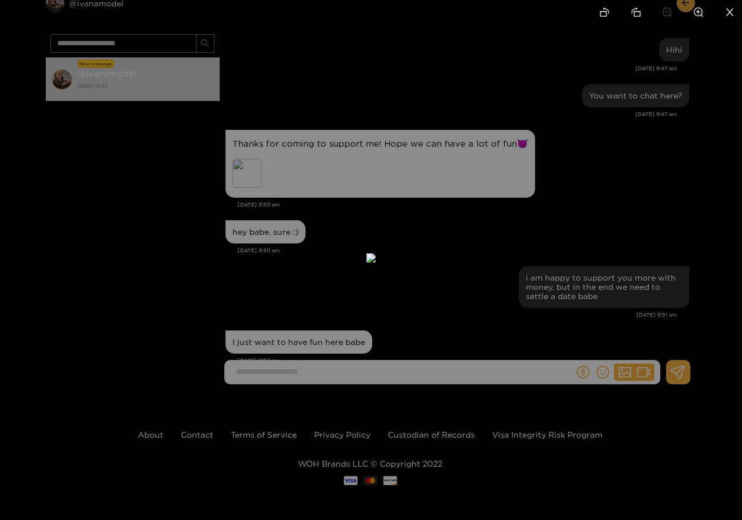
click at [587, 60] on div at bounding box center [371, 260] width 742 height 520
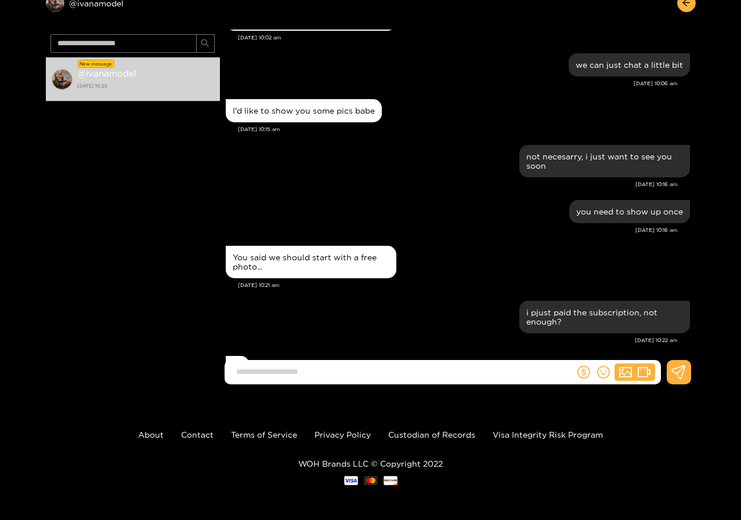
scroll to position [718, 0]
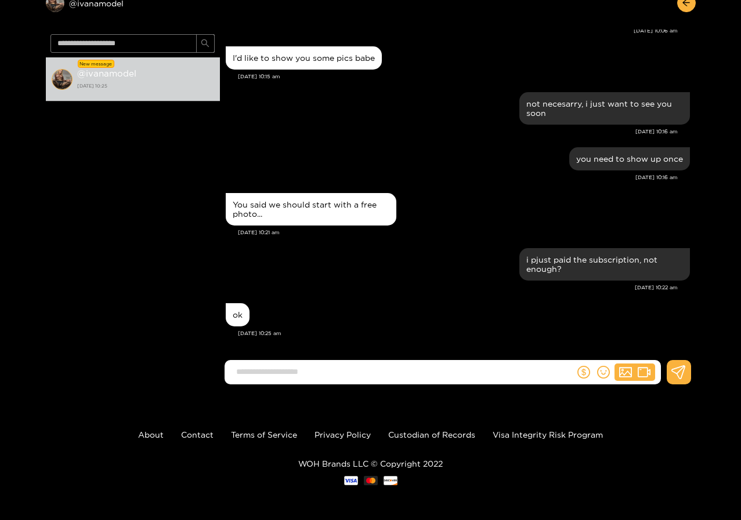
click at [263, 373] on input at bounding box center [402, 371] width 344 height 19
type input "**********"
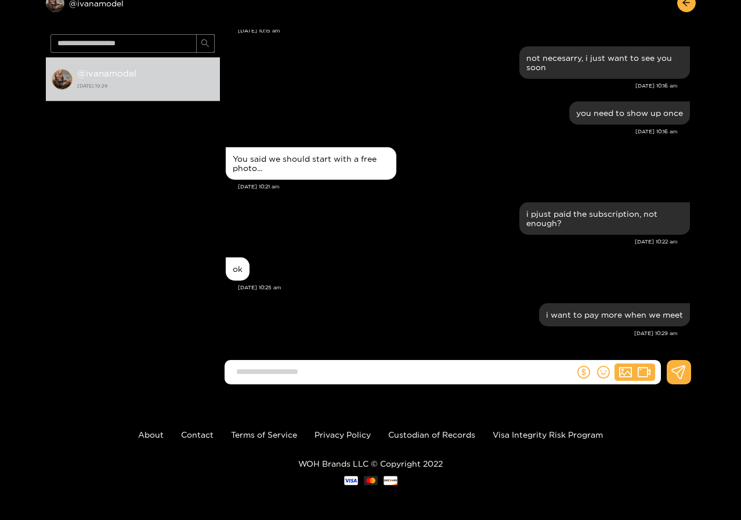
click at [307, 375] on input at bounding box center [402, 371] width 344 height 19
type input "**********"
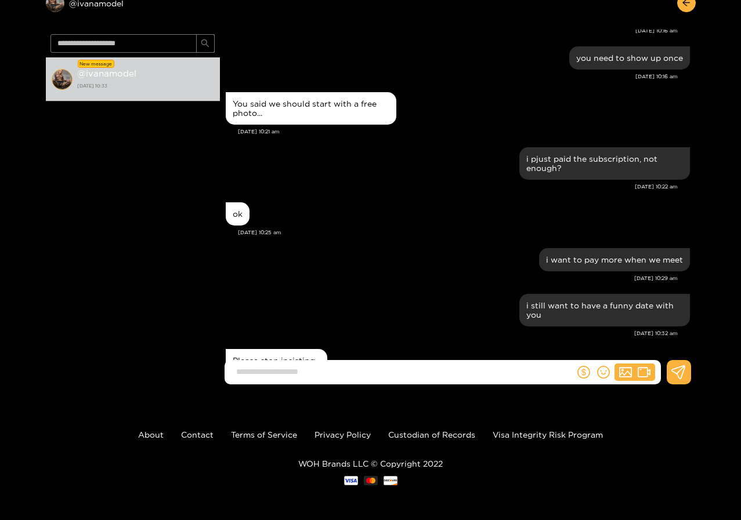
scroll to position [865, 0]
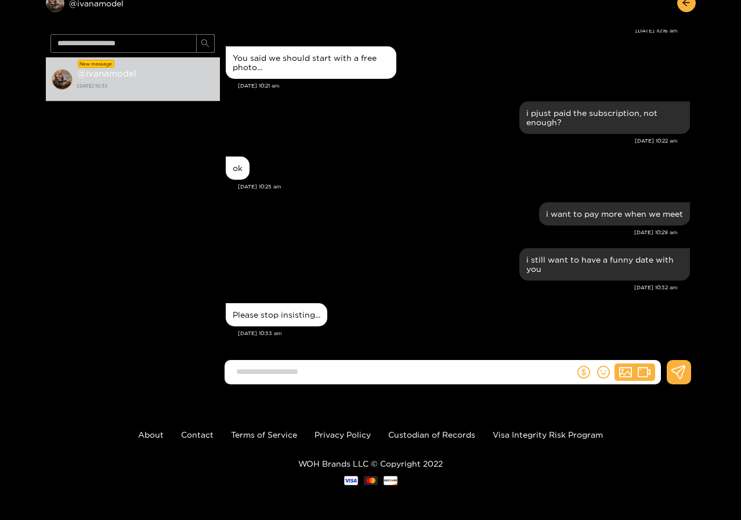
click at [263, 371] on input at bounding box center [402, 371] width 344 height 19
type input "**********"
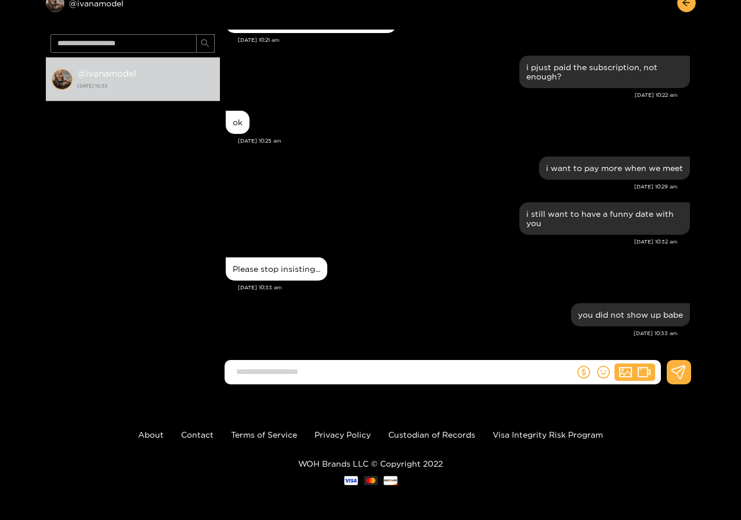
click at [266, 365] on input at bounding box center [402, 371] width 344 height 19
type input "**********"
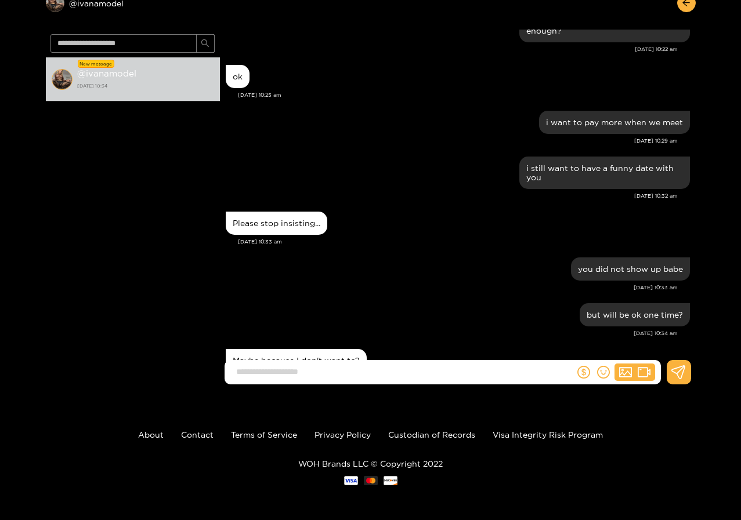
scroll to position [1002, 0]
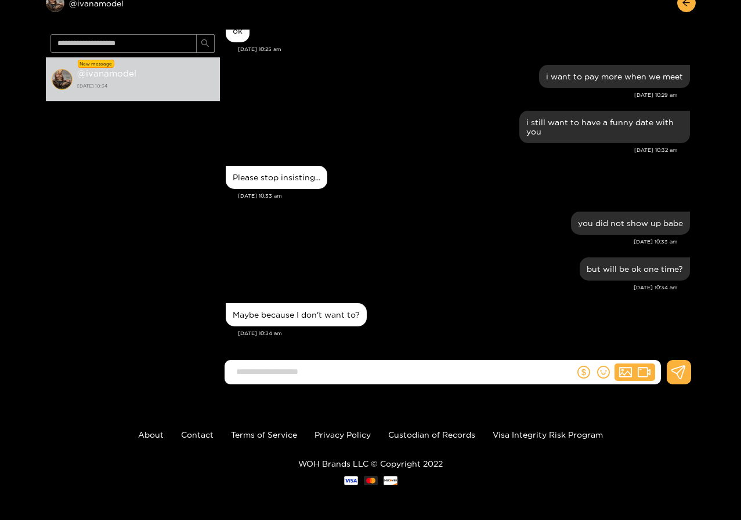
click at [287, 371] on input at bounding box center [402, 371] width 344 height 19
type input "**********"
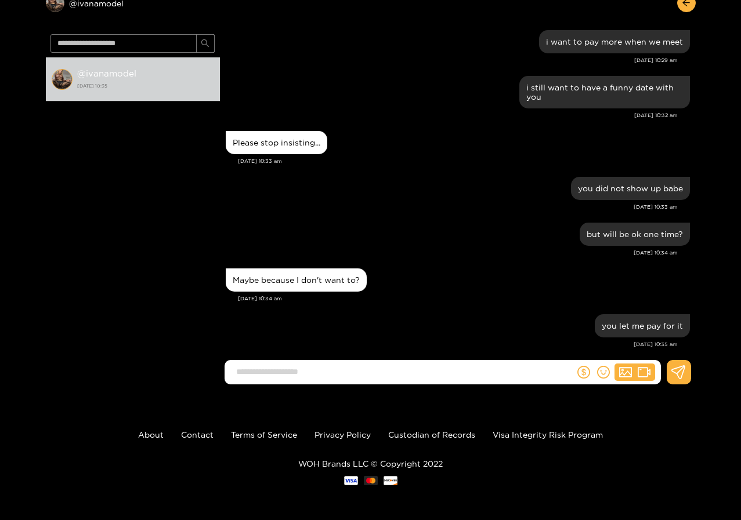
scroll to position [1048, 0]
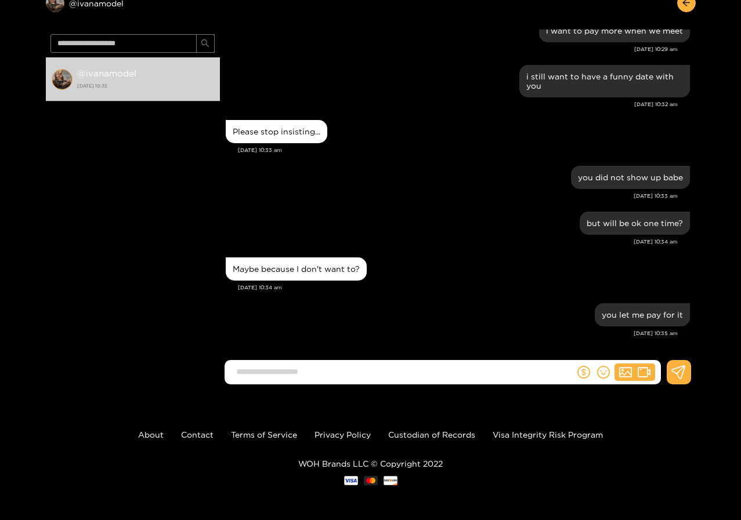
click at [269, 376] on input at bounding box center [402, 371] width 344 height 19
type input "**********"
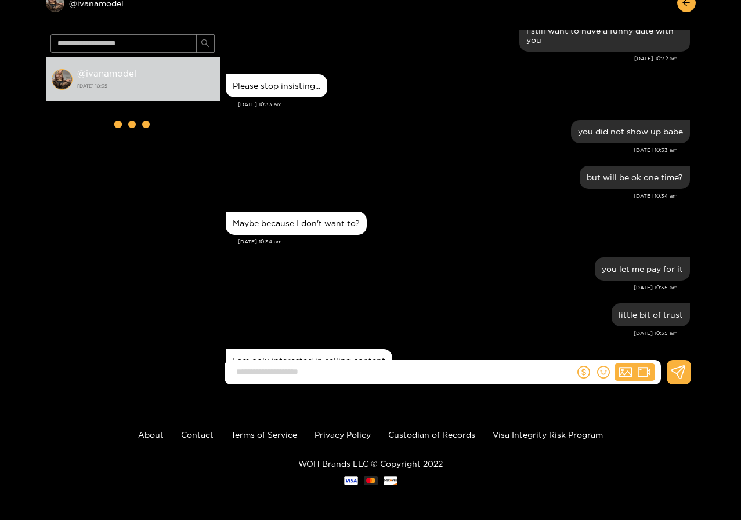
scroll to position [1140, 0]
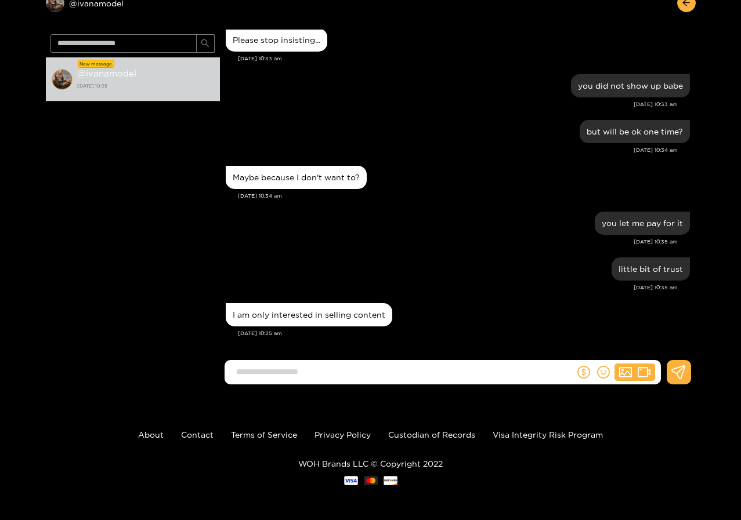
click at [253, 372] on input at bounding box center [402, 371] width 344 height 19
type input "**********"
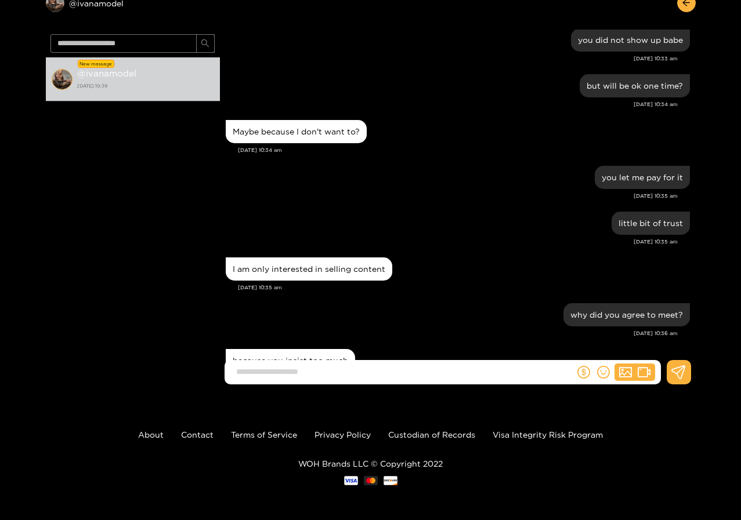
scroll to position [1231, 0]
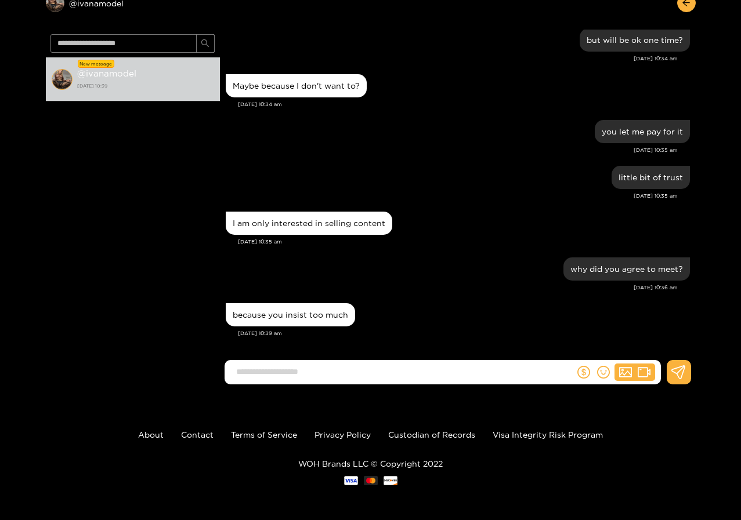
click at [257, 369] on input at bounding box center [402, 371] width 344 height 19
type input "**********"
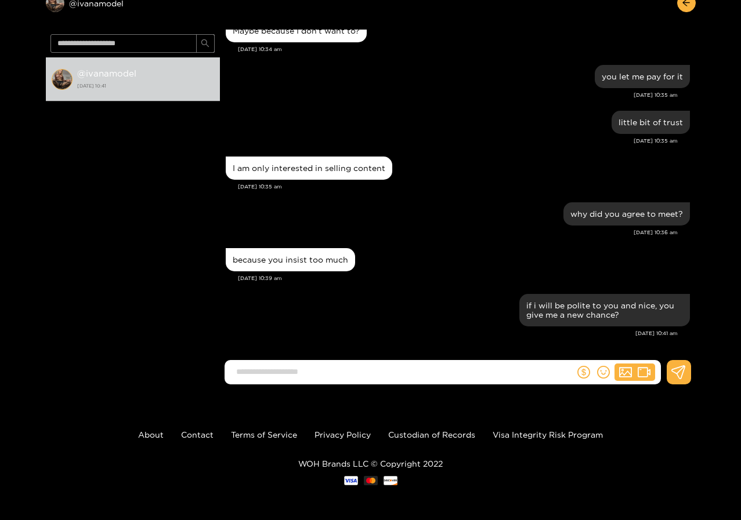
click at [270, 375] on input at bounding box center [402, 371] width 344 height 19
type input "**********"
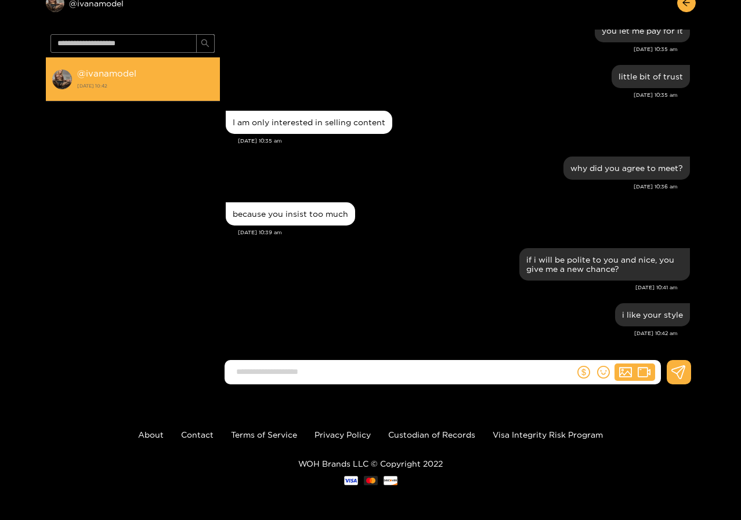
click at [92, 78] on strong "@ ivanamodel" at bounding box center [106, 73] width 59 height 10
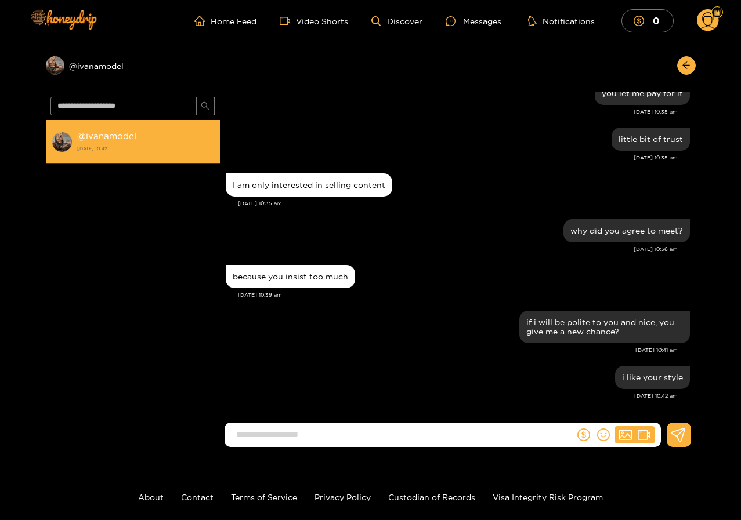
scroll to position [0, 0]
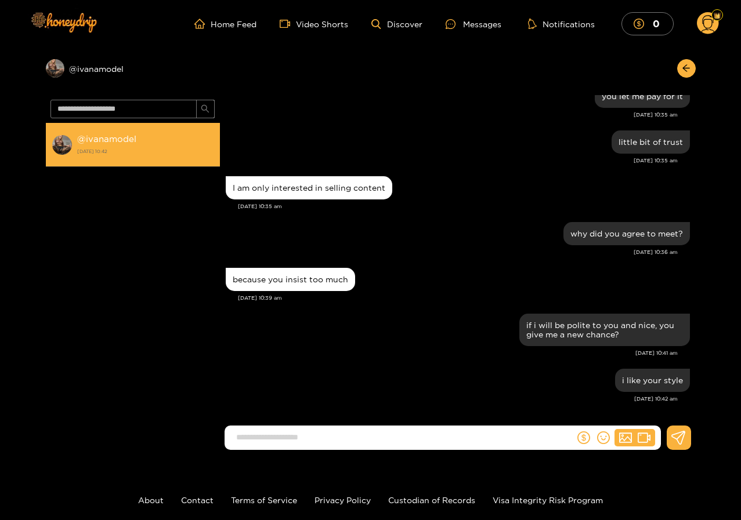
click at [60, 139] on img at bounding box center [62, 145] width 21 height 21
click at [62, 143] on img at bounding box center [62, 145] width 21 height 21
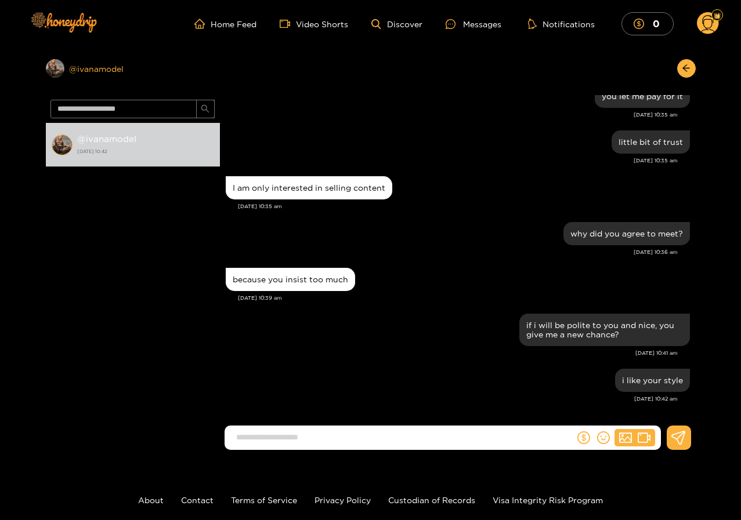
click at [95, 71] on div "Preview @ ivanamodel" at bounding box center [133, 68] width 174 height 19
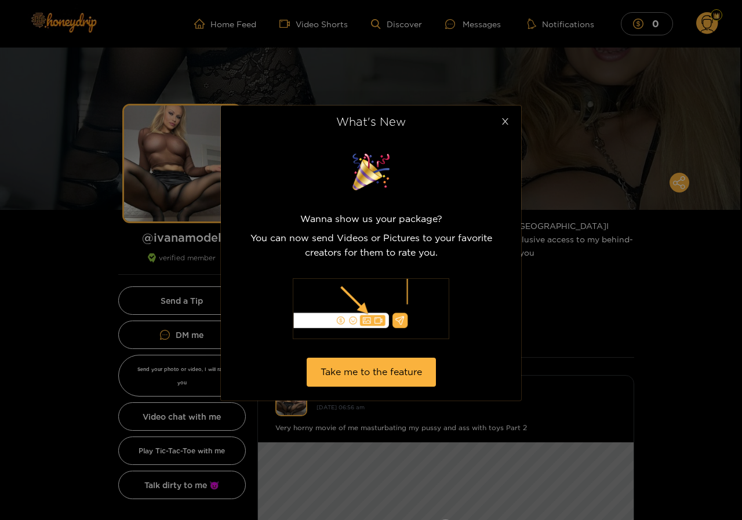
click at [504, 119] on icon "close" at bounding box center [505, 121] width 9 height 9
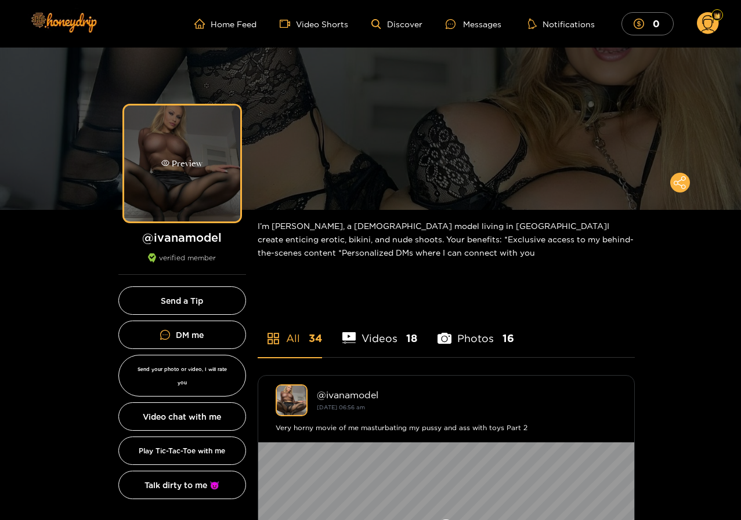
click at [168, 166] on icon "eye" at bounding box center [165, 163] width 8 height 8
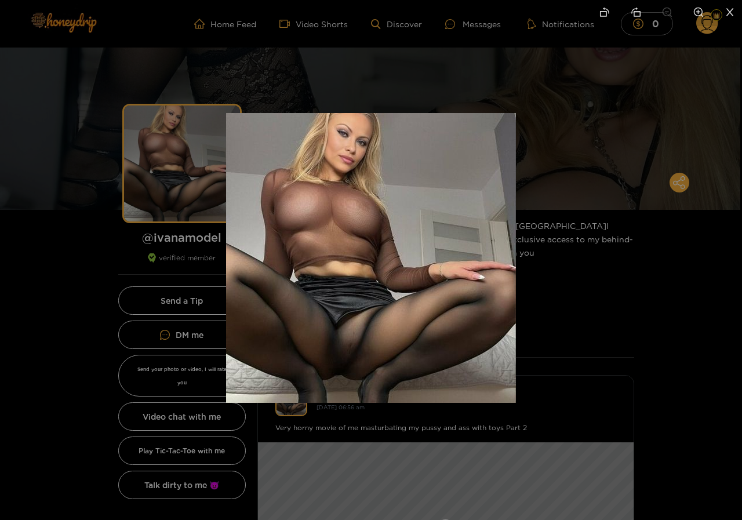
click at [567, 159] on div at bounding box center [371, 260] width 742 height 520
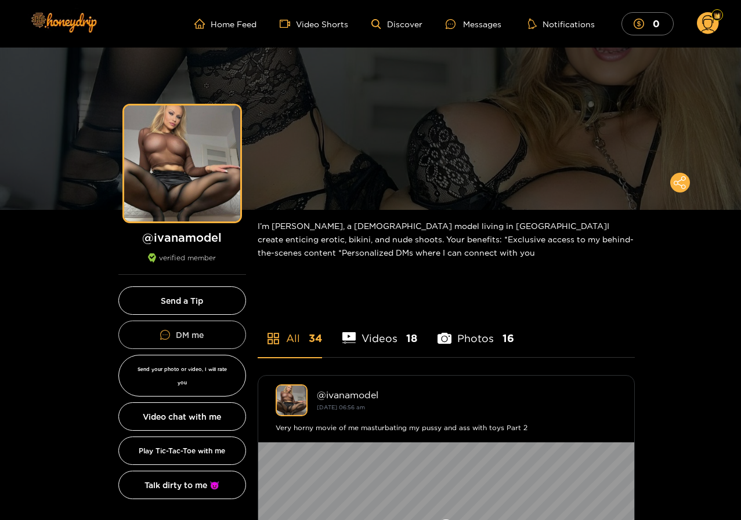
click at [183, 335] on link "DM me" at bounding box center [182, 335] width 128 height 28
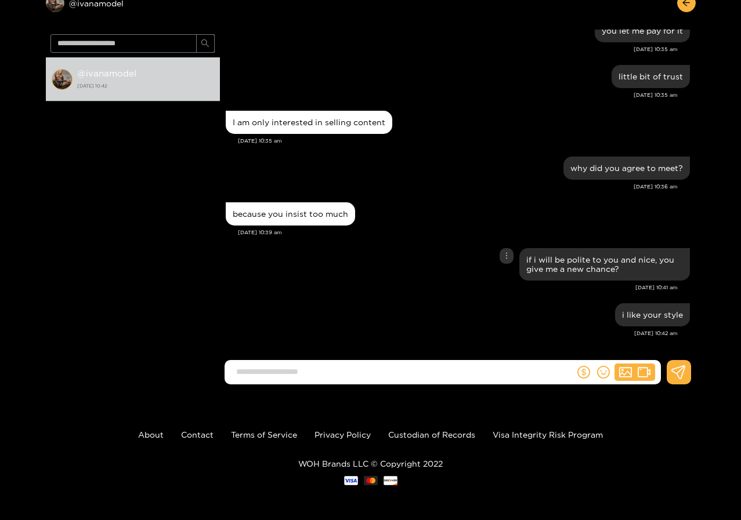
scroll to position [994, 0]
click at [372, 370] on input at bounding box center [402, 371] width 344 height 19
type input "**********"
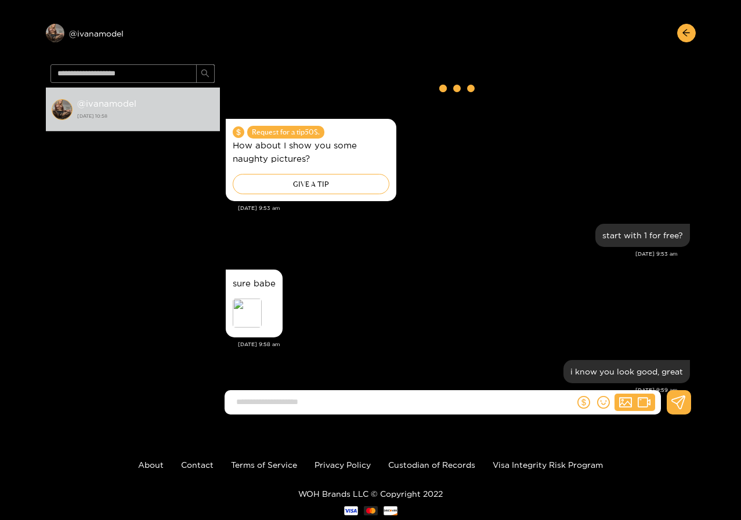
scroll to position [0, 0]
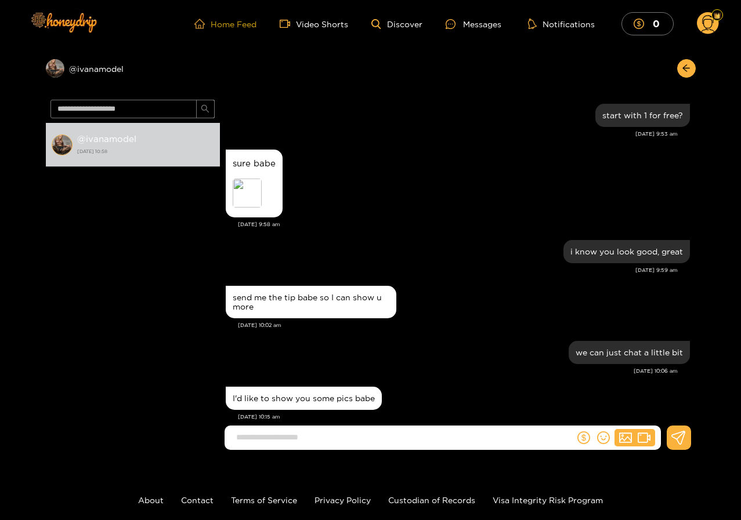
click at [235, 27] on link "Home Feed" at bounding box center [225, 24] width 62 height 10
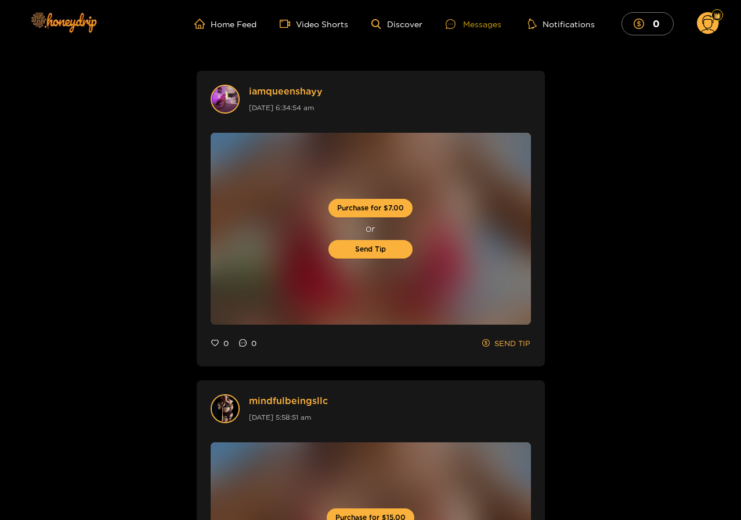
click at [480, 26] on div "Messages" at bounding box center [473, 23] width 56 height 13
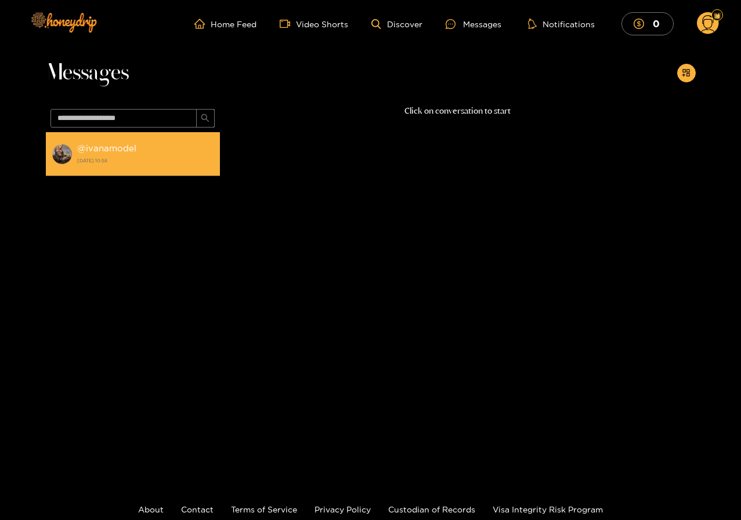
click at [95, 151] on strong "@ ivanamodel" at bounding box center [106, 148] width 59 height 10
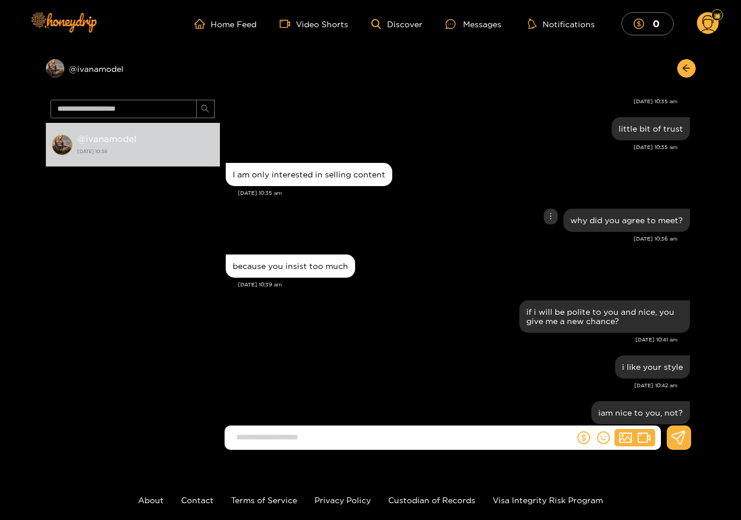
scroll to position [819, 0]
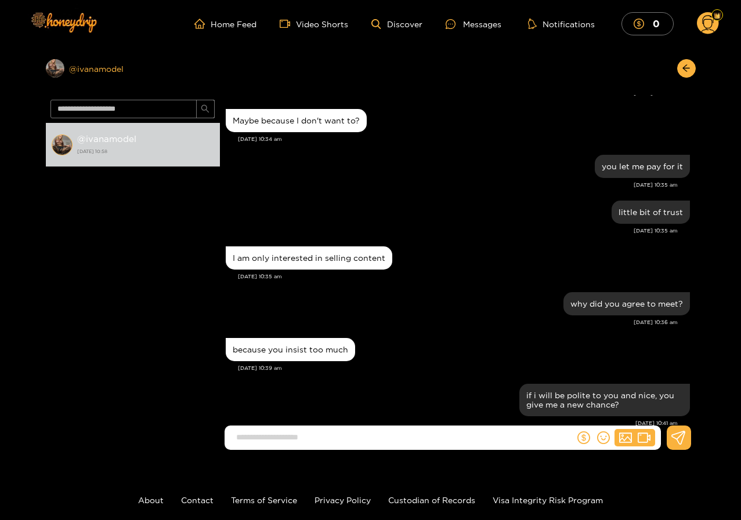
click at [94, 71] on div "Preview @ ivanamodel" at bounding box center [133, 68] width 174 height 19
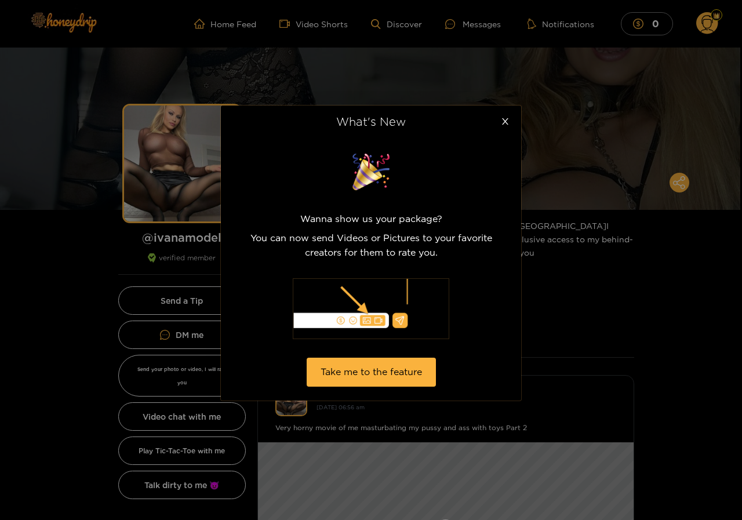
click at [194, 162] on div "What's New Wanna show us your package? You can now send Videos or Pictures to y…" at bounding box center [371, 260] width 742 height 520
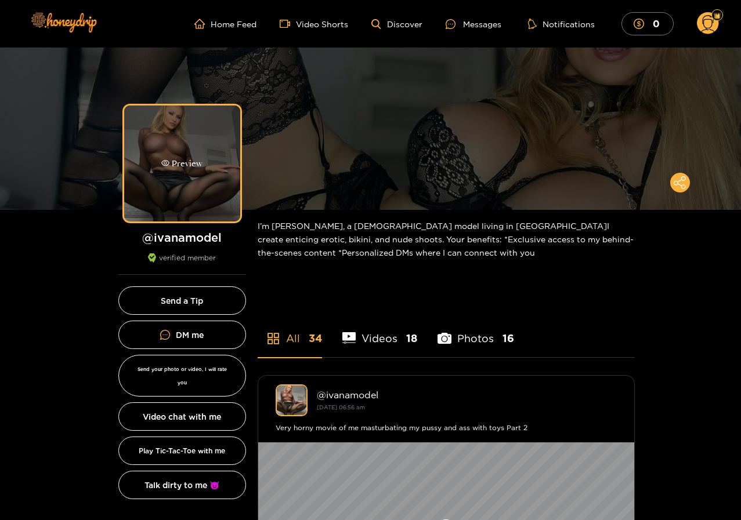
click at [165, 169] on div "Preview" at bounding box center [181, 163] width 41 height 13
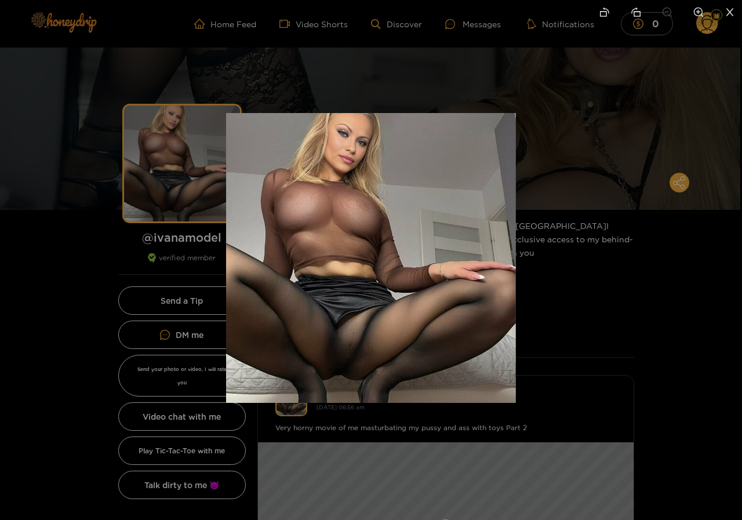
click at [612, 115] on div at bounding box center [371, 260] width 742 height 520
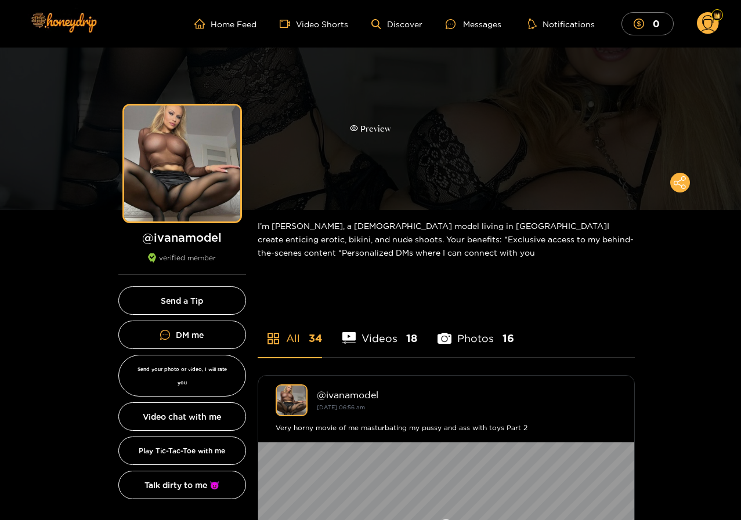
click at [558, 129] on div "Preview" at bounding box center [370, 129] width 741 height 162
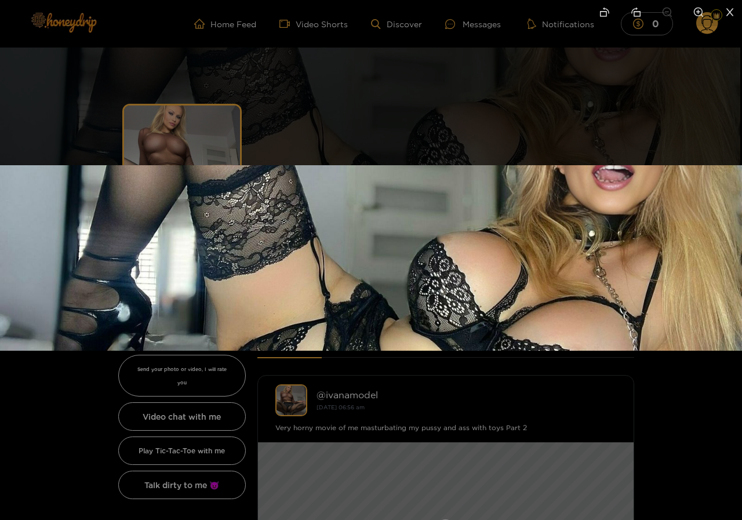
click at [543, 128] on div at bounding box center [371, 260] width 742 height 520
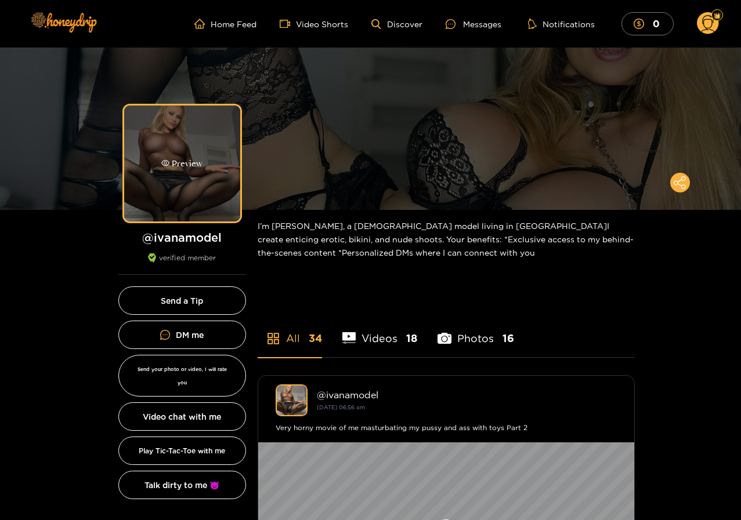
click at [189, 142] on div "Preview" at bounding box center [182, 164] width 116 height 116
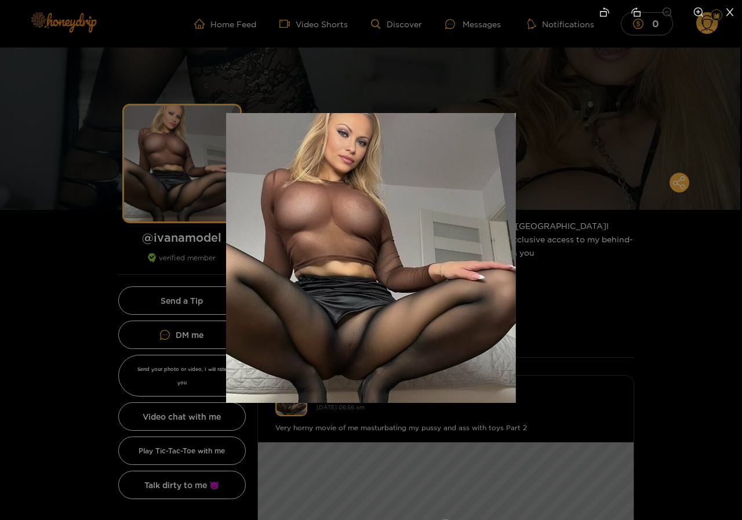
click at [297, 96] on div at bounding box center [371, 260] width 742 height 520
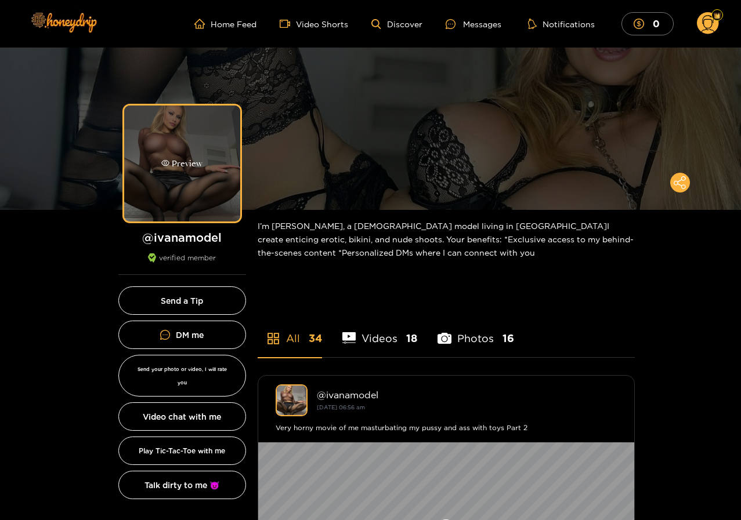
click at [184, 128] on div "Preview" at bounding box center [182, 164] width 116 height 116
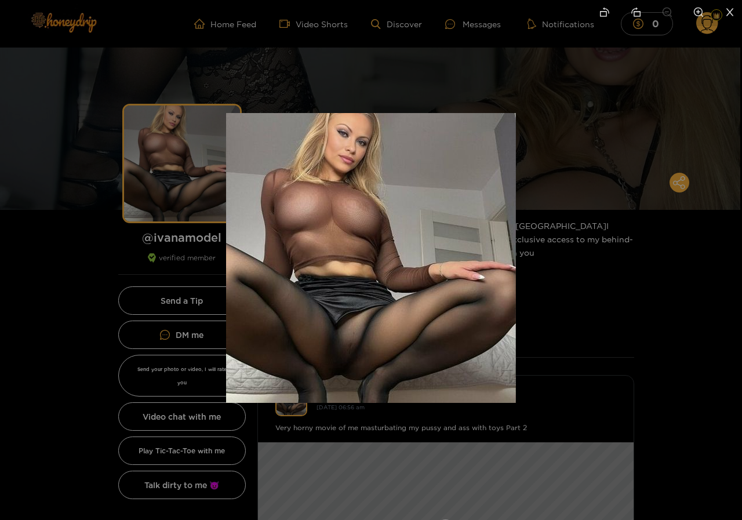
click at [656, 278] on div at bounding box center [371, 260] width 742 height 520
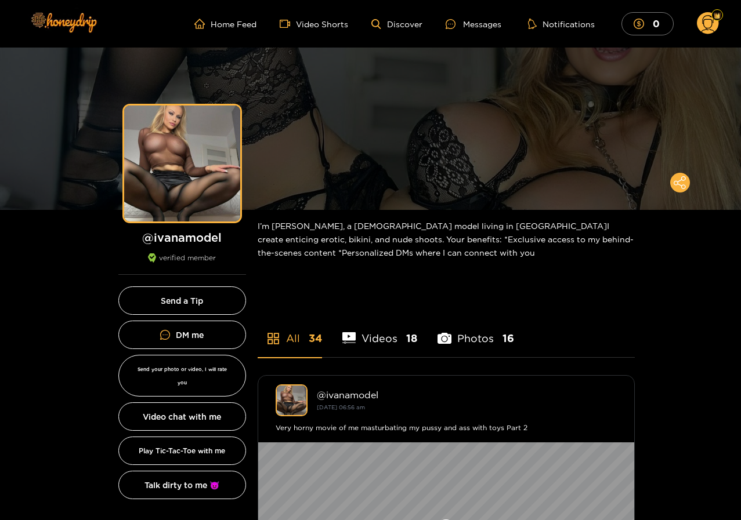
click at [492, 339] on li "Photos 16" at bounding box center [475, 331] width 77 height 52
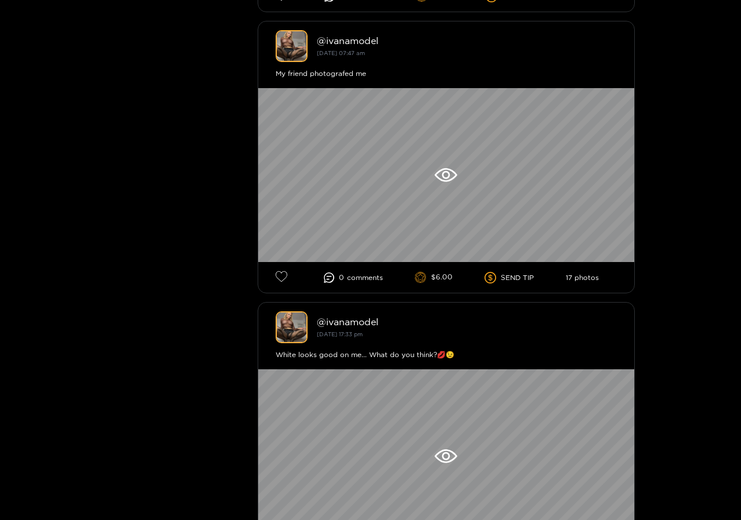
scroll to position [1392, 0]
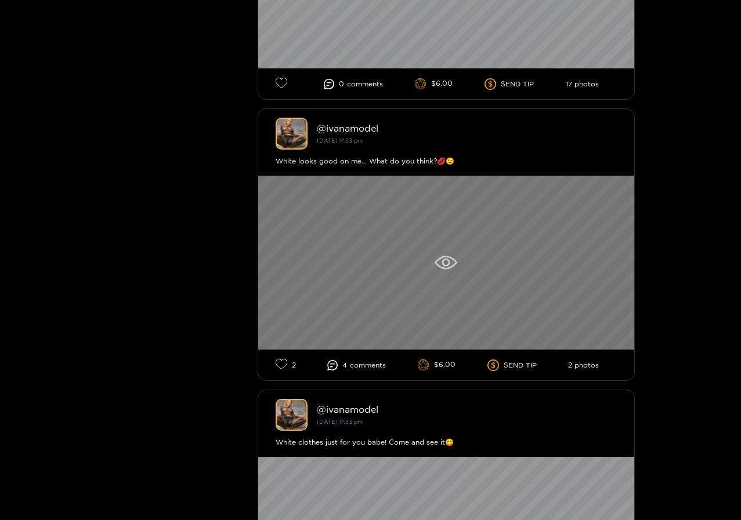
click at [444, 260] on icon at bounding box center [445, 263] width 8 height 8
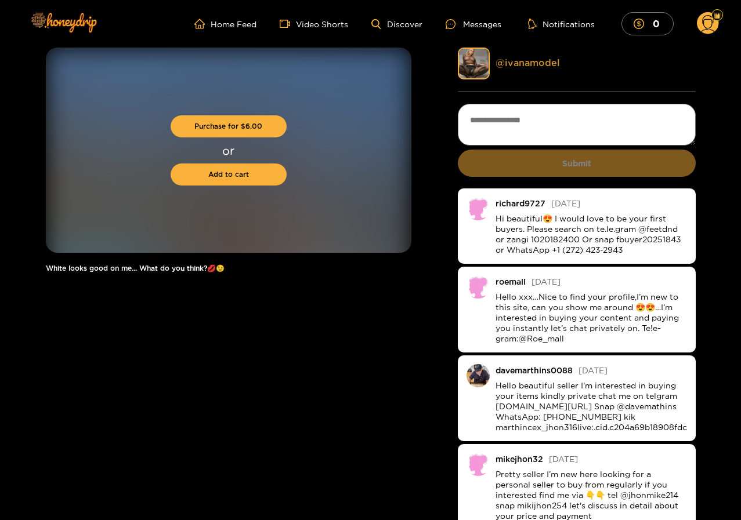
click at [532, 65] on link "@ ivanamodel" at bounding box center [527, 62] width 64 height 10
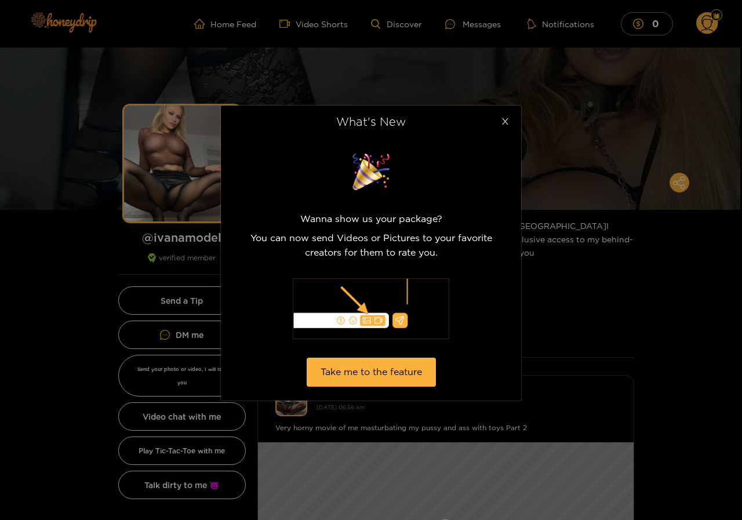
click at [499, 119] on span "Close" at bounding box center [505, 122] width 32 height 32
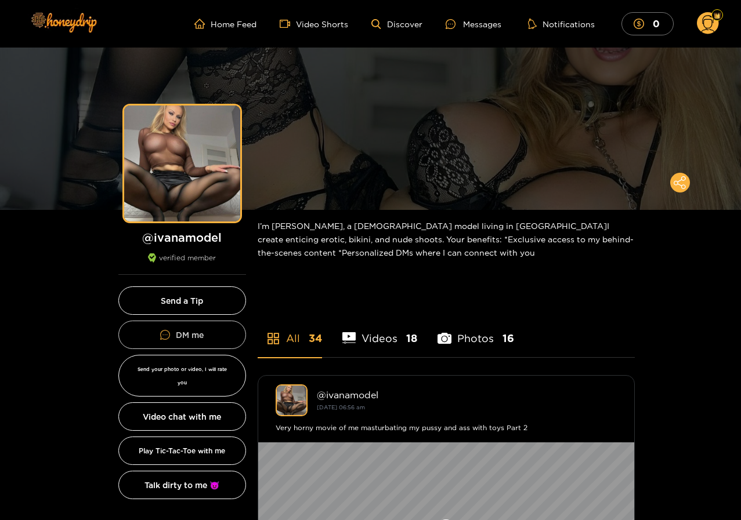
click at [177, 327] on link "DM me" at bounding box center [182, 335] width 128 height 28
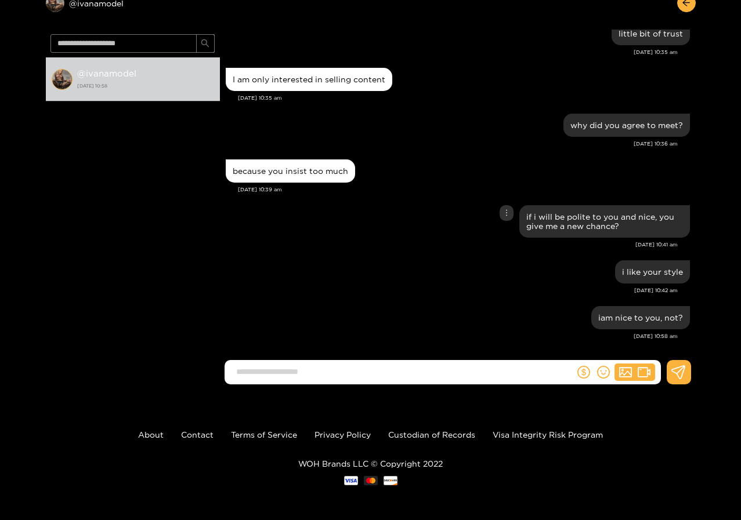
scroll to position [935, 0]
